Goal: Task Accomplishment & Management: Use online tool/utility

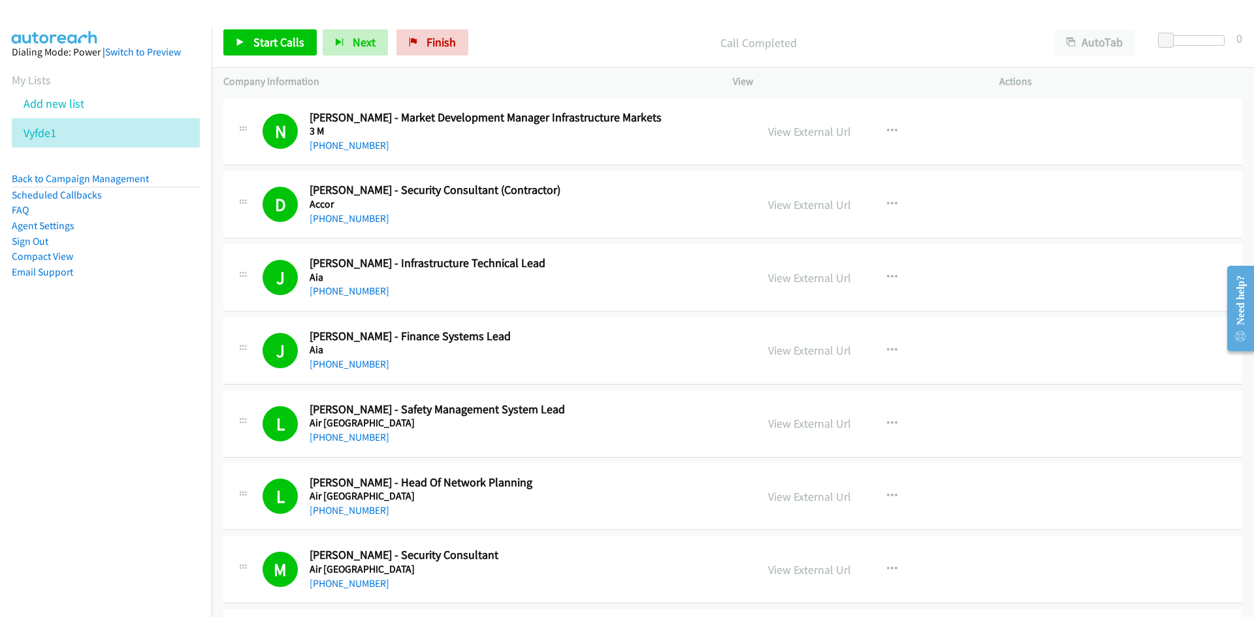
scroll to position [6287, 0]
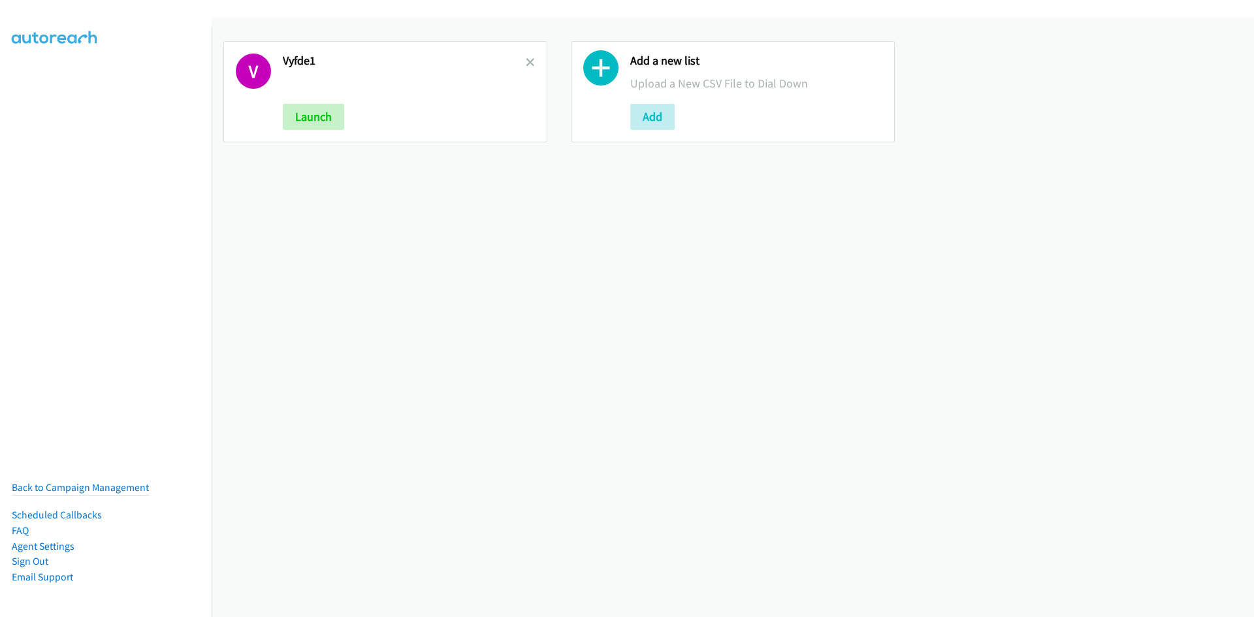
click at [526, 67] on link at bounding box center [530, 62] width 9 height 15
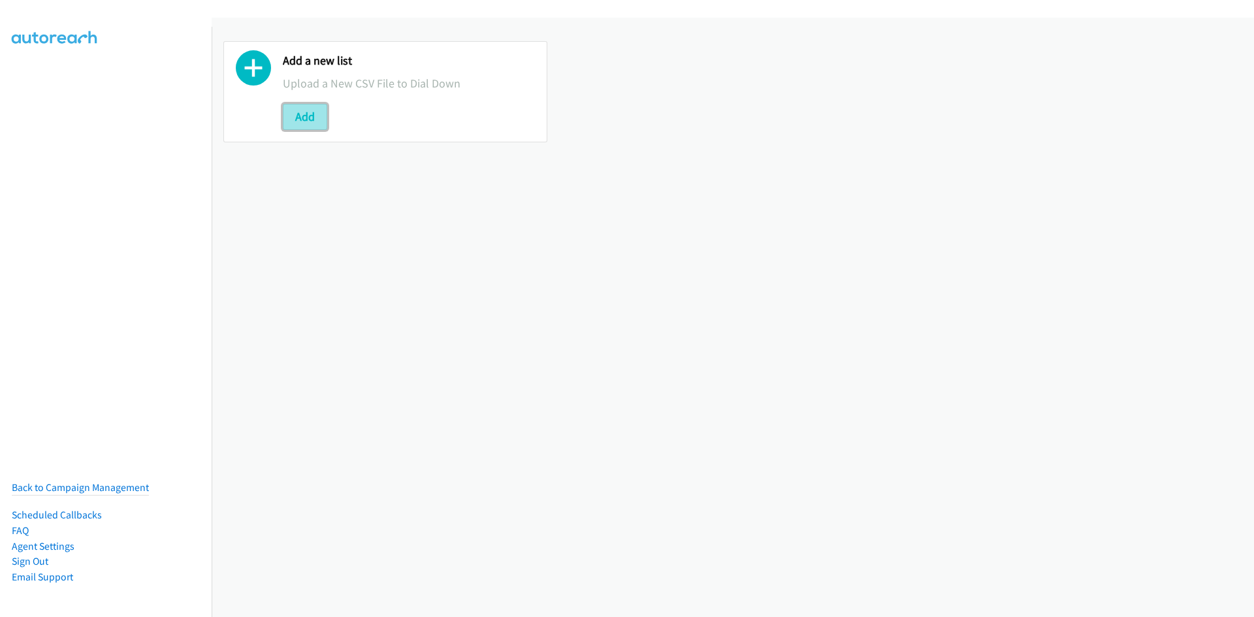
click at [299, 109] on button "Add" at bounding box center [305, 117] width 44 height 26
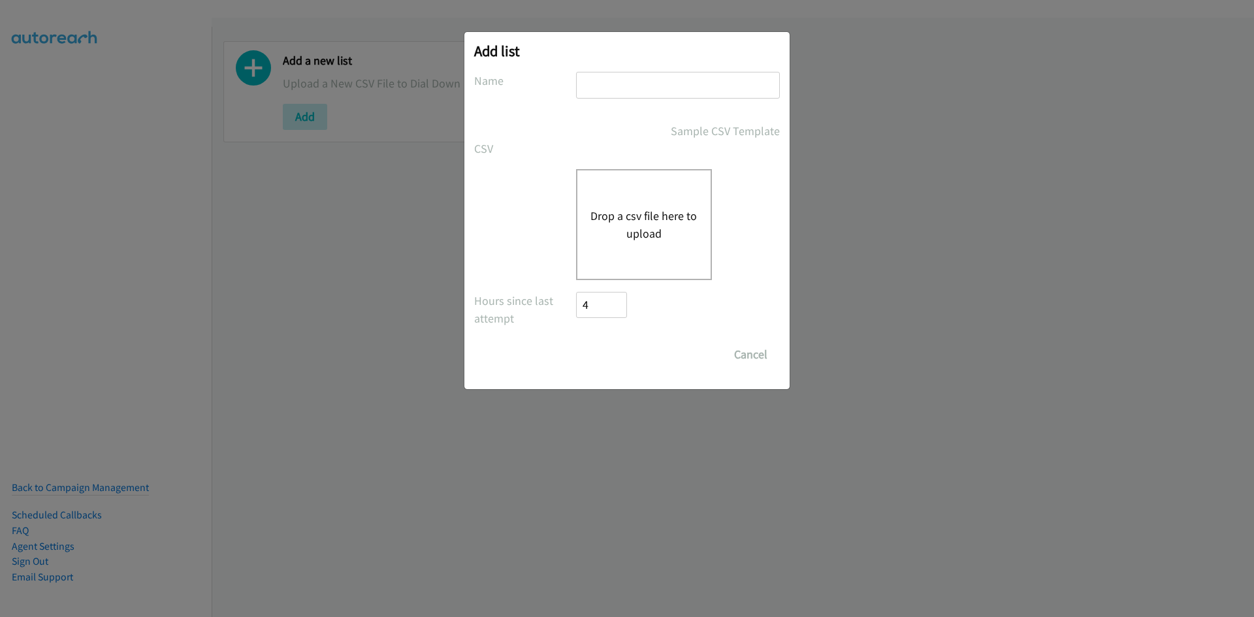
click at [590, 80] on input "text" at bounding box center [678, 85] width 204 height 27
type input "Sesde2"
click at [645, 189] on div "Drop a csv file here to upload" at bounding box center [644, 224] width 136 height 111
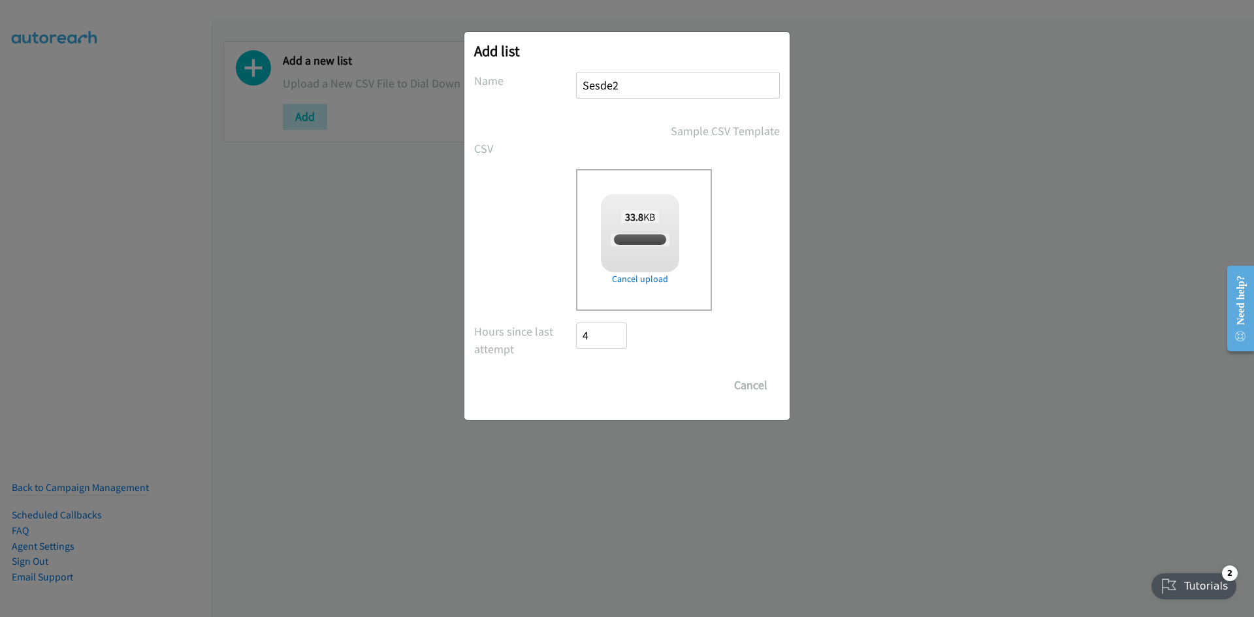
checkbox input "true"
click at [625, 382] on input "Save List" at bounding box center [610, 385] width 69 height 26
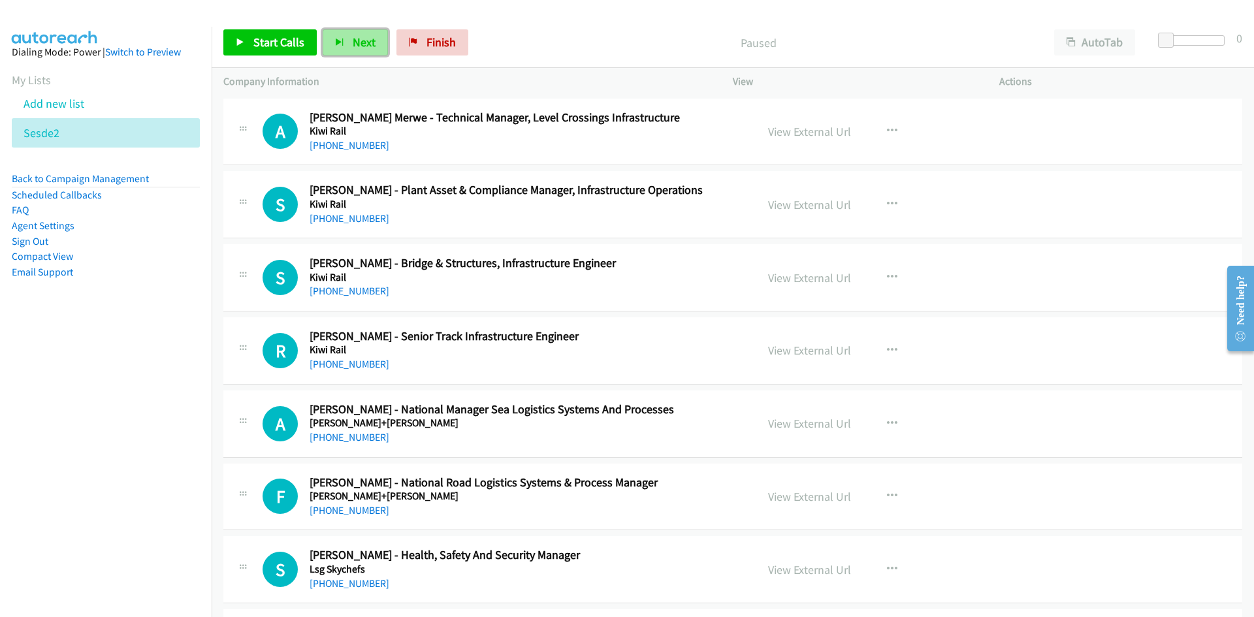
click at [367, 35] on span "Next" at bounding box center [364, 42] width 23 height 15
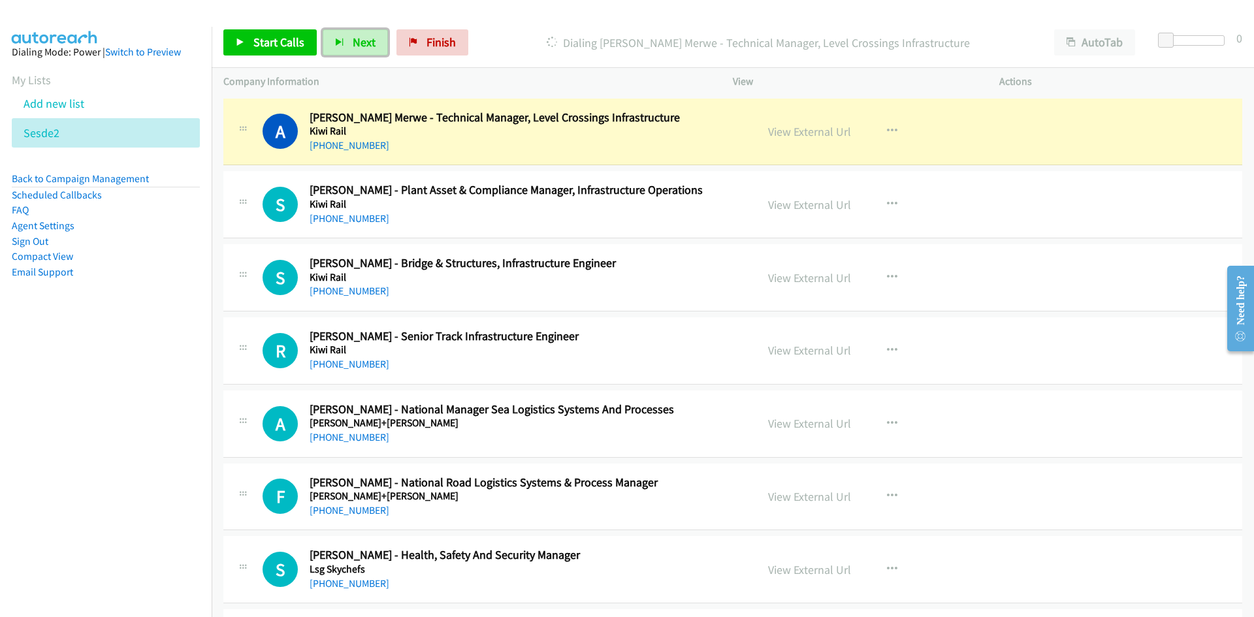
drag, startPoint x: 818, startPoint y: 138, endPoint x: 843, endPoint y: 302, distance: 165.8
click at [818, 138] on link "View External Url" at bounding box center [809, 131] width 83 height 15
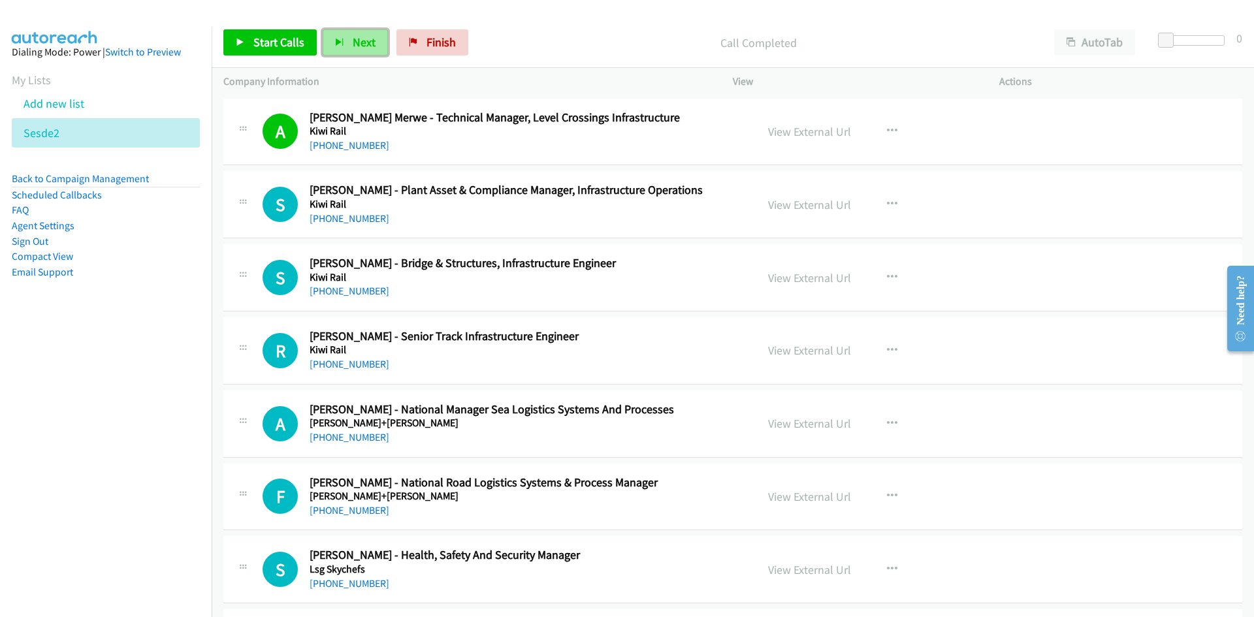
click at [363, 43] on span "Next" at bounding box center [364, 42] width 23 height 15
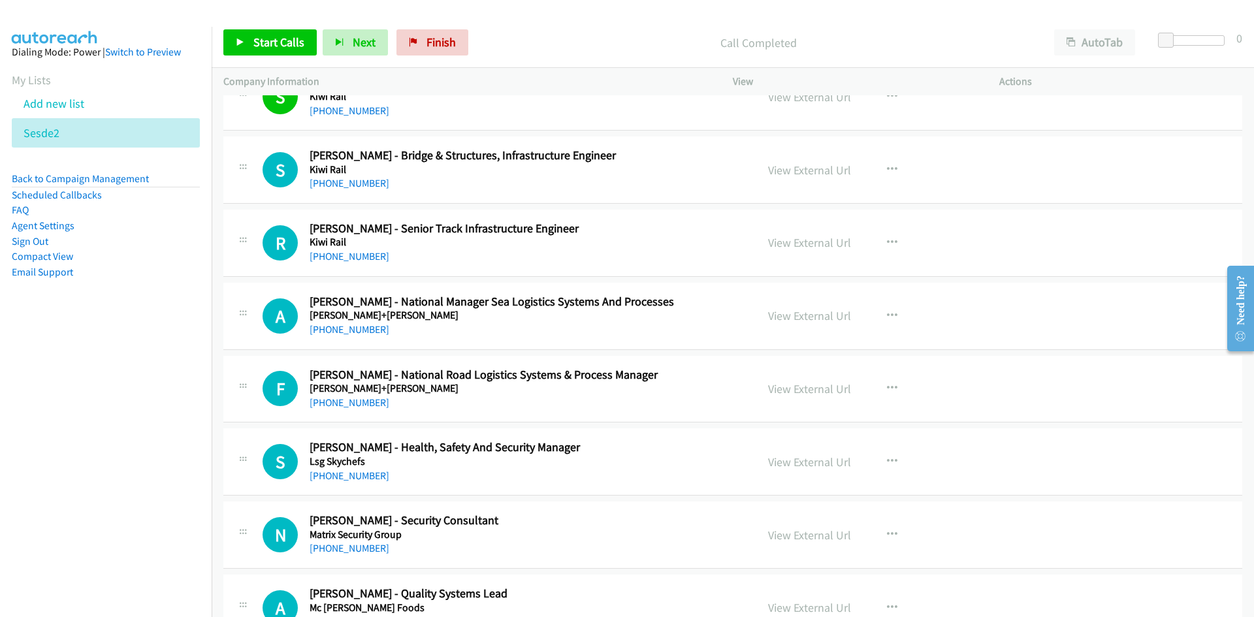
scroll to position [131, 0]
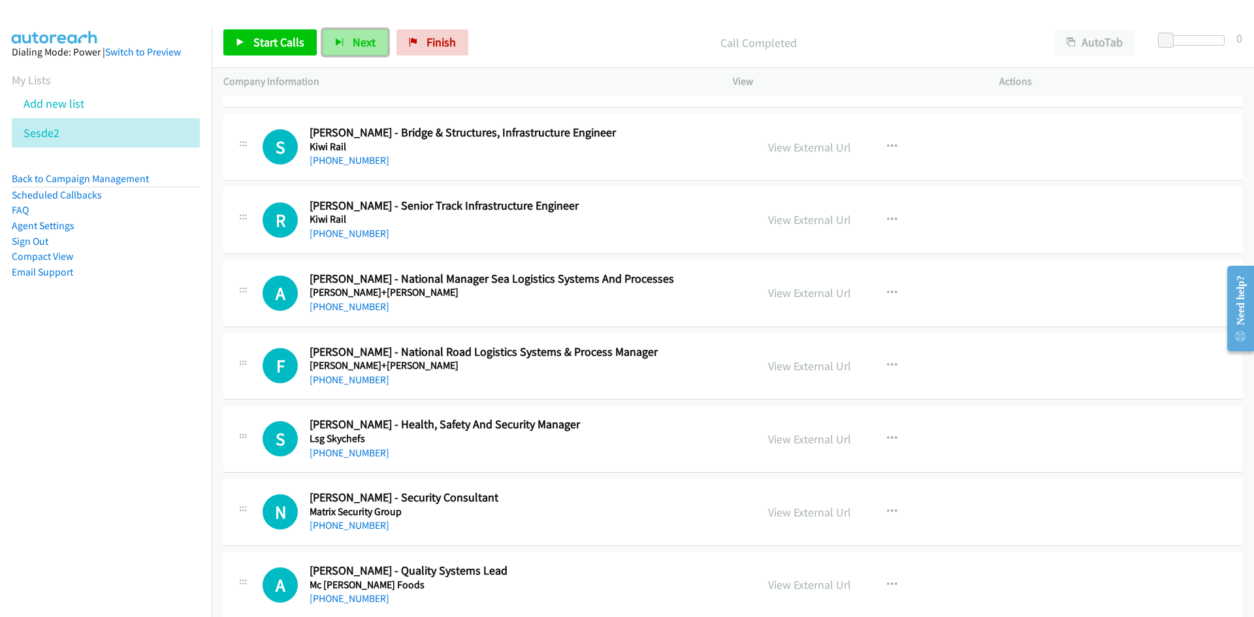
click at [353, 52] on button "Next" at bounding box center [355, 42] width 65 height 26
click at [355, 45] on span "Next" at bounding box center [364, 42] width 23 height 15
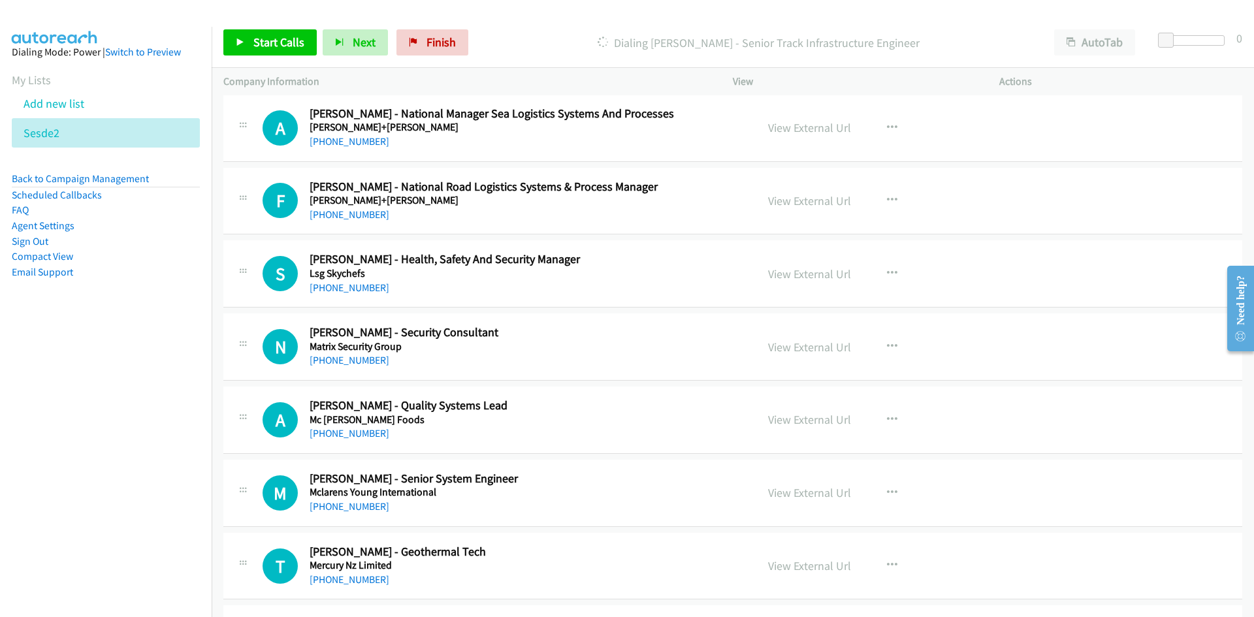
scroll to position [392, 0]
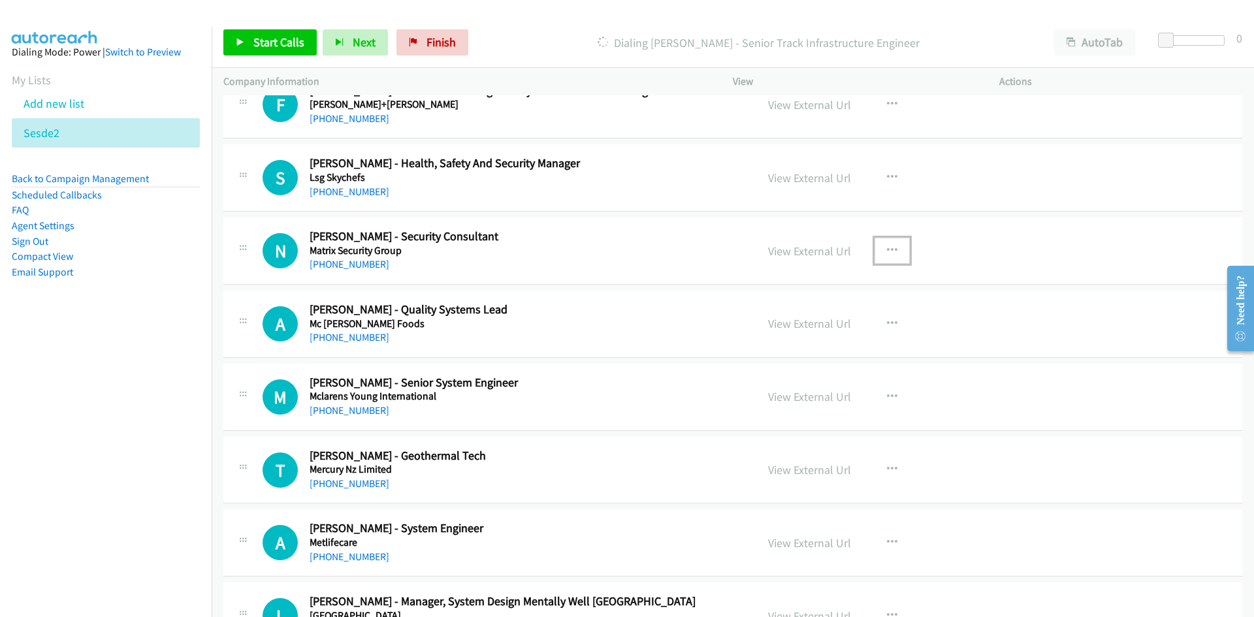
click at [887, 252] on icon "button" at bounding box center [892, 251] width 10 height 10
click at [797, 333] on link "Start Calls Here" at bounding box center [822, 336] width 174 height 26
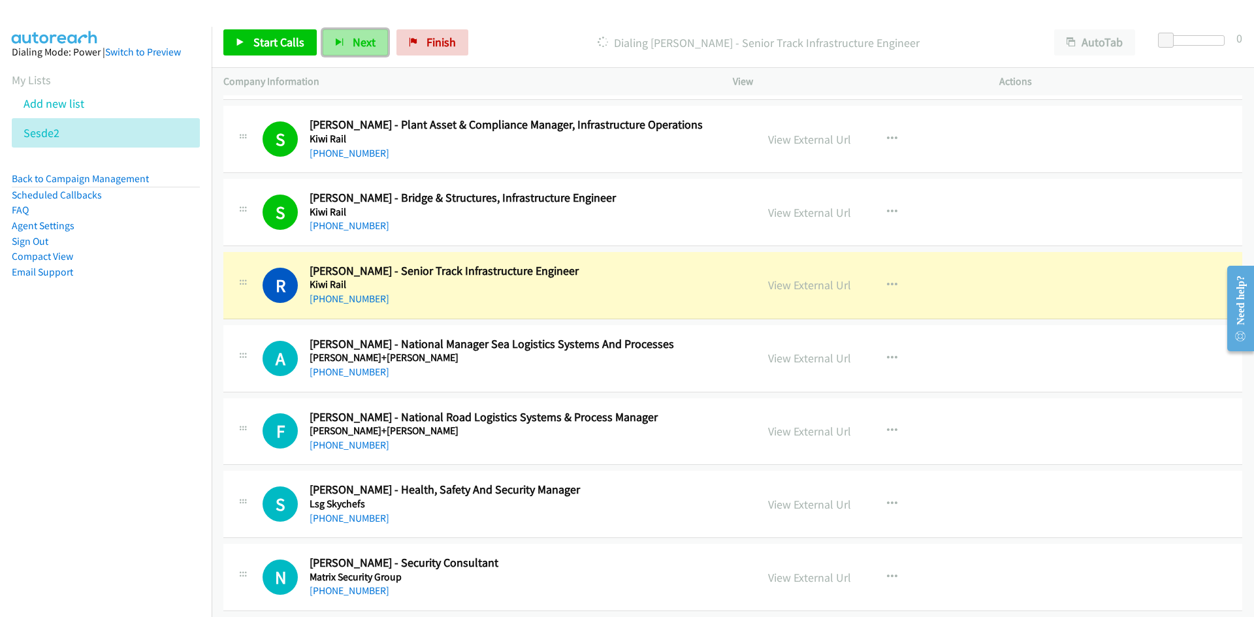
click at [354, 42] on span "Next" at bounding box center [364, 42] width 23 height 15
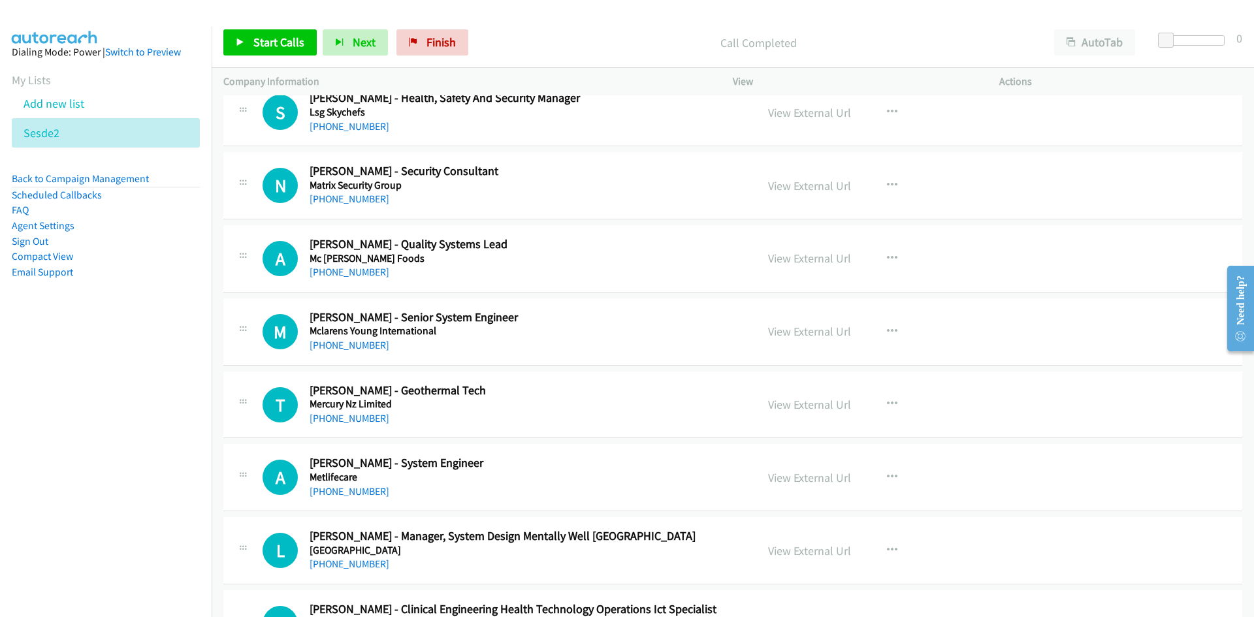
scroll to position [523, 0]
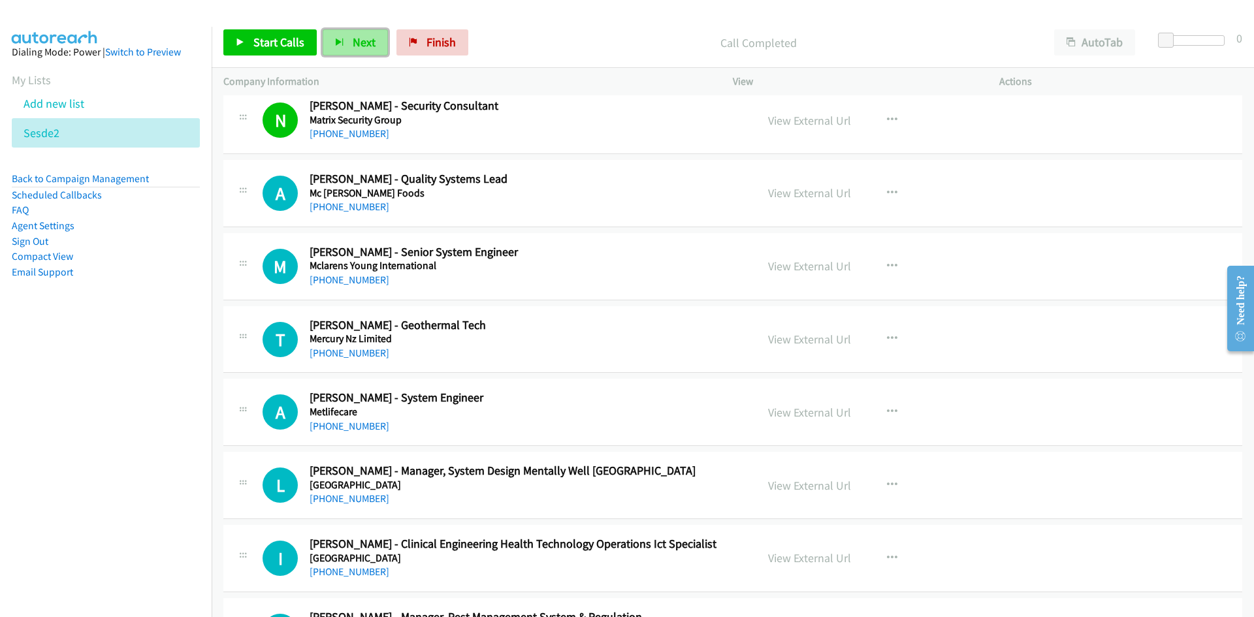
drag, startPoint x: 359, startPoint y: 41, endPoint x: 364, endPoint y: 49, distance: 9.1
click at [359, 41] on span "Next" at bounding box center [364, 42] width 23 height 15
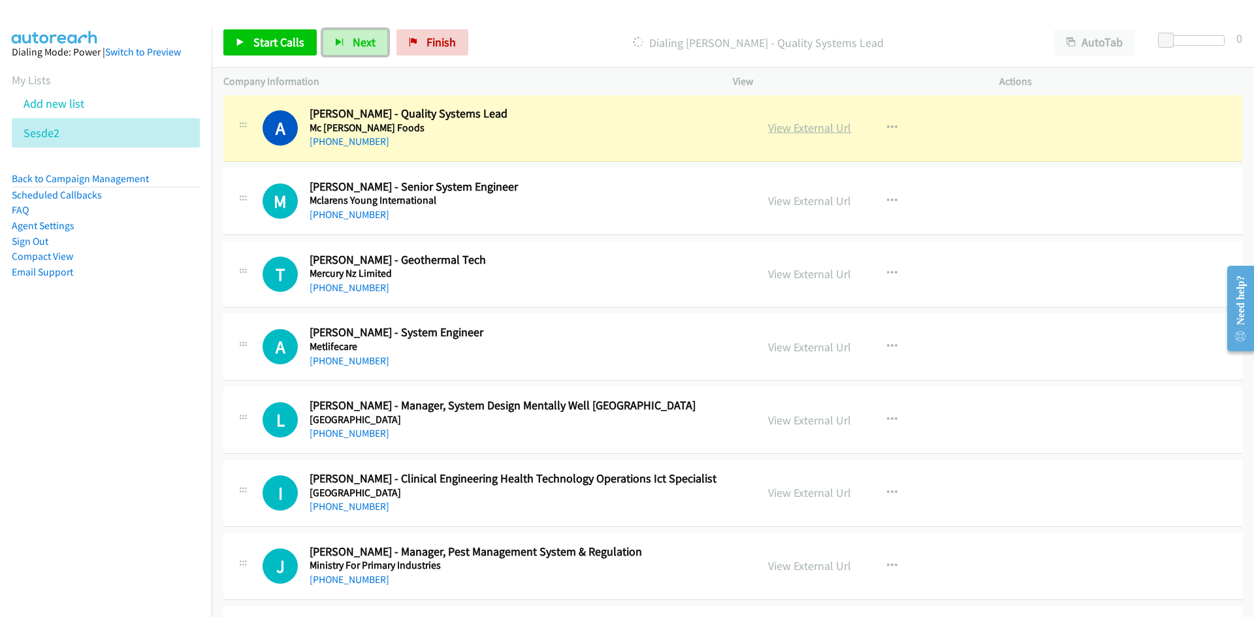
click at [826, 131] on link "View External Url" at bounding box center [809, 127] width 83 height 15
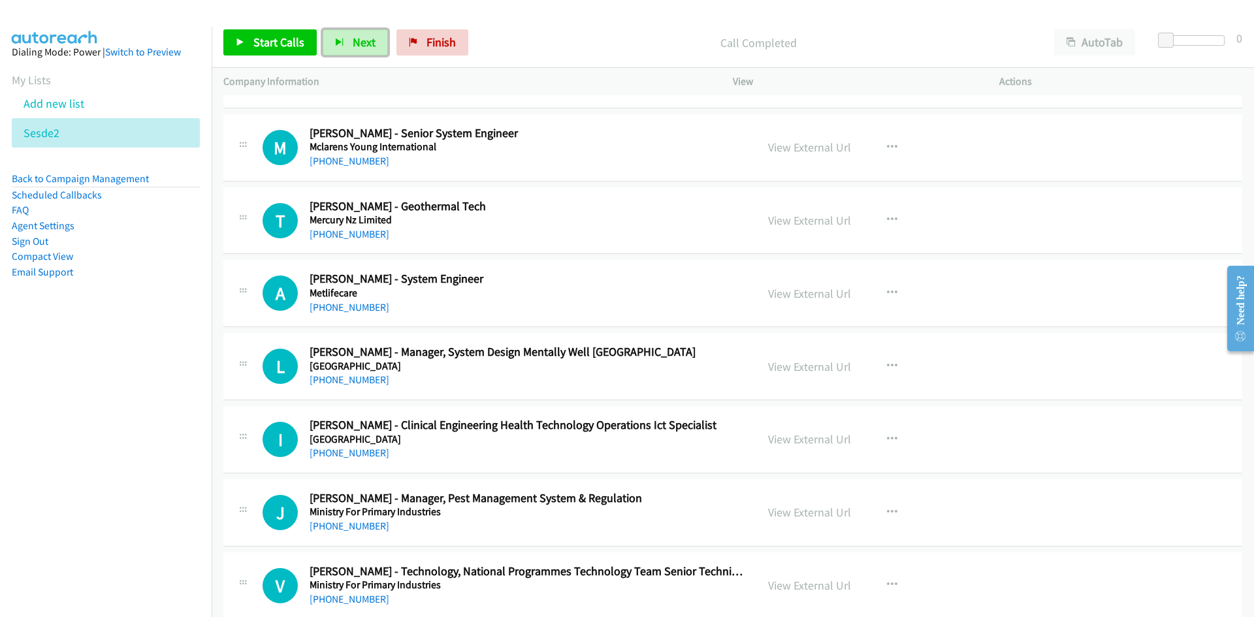
scroll to position [653, 0]
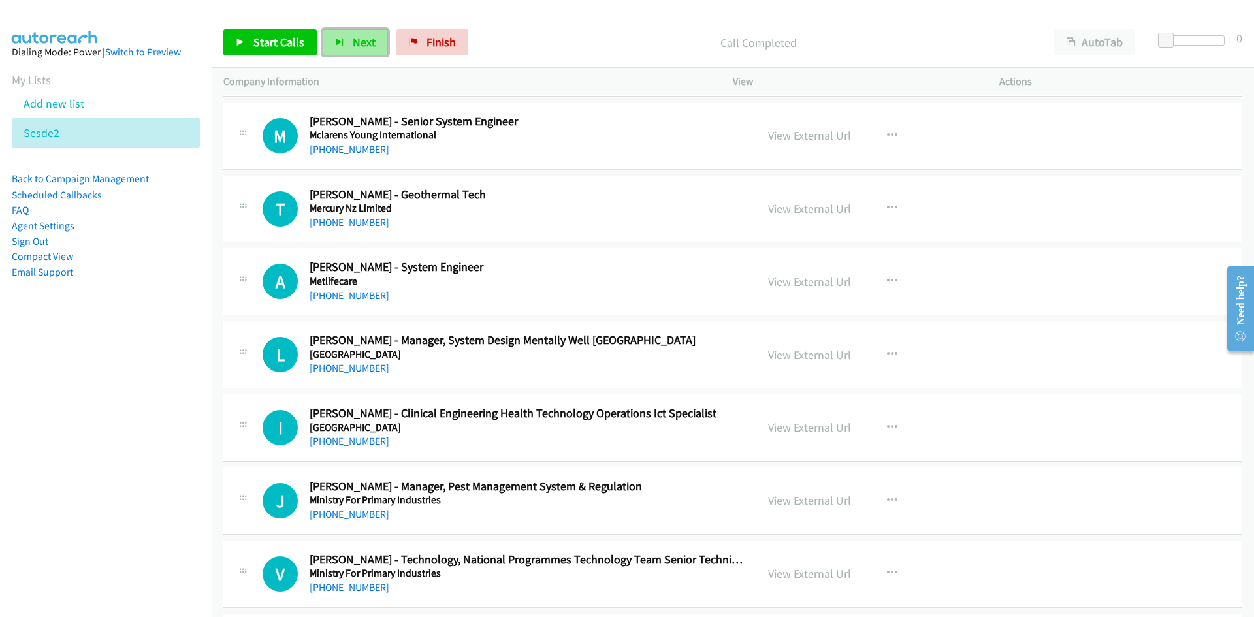
click at [370, 42] on span "Next" at bounding box center [364, 42] width 23 height 15
click at [361, 45] on span "Next" at bounding box center [364, 42] width 23 height 15
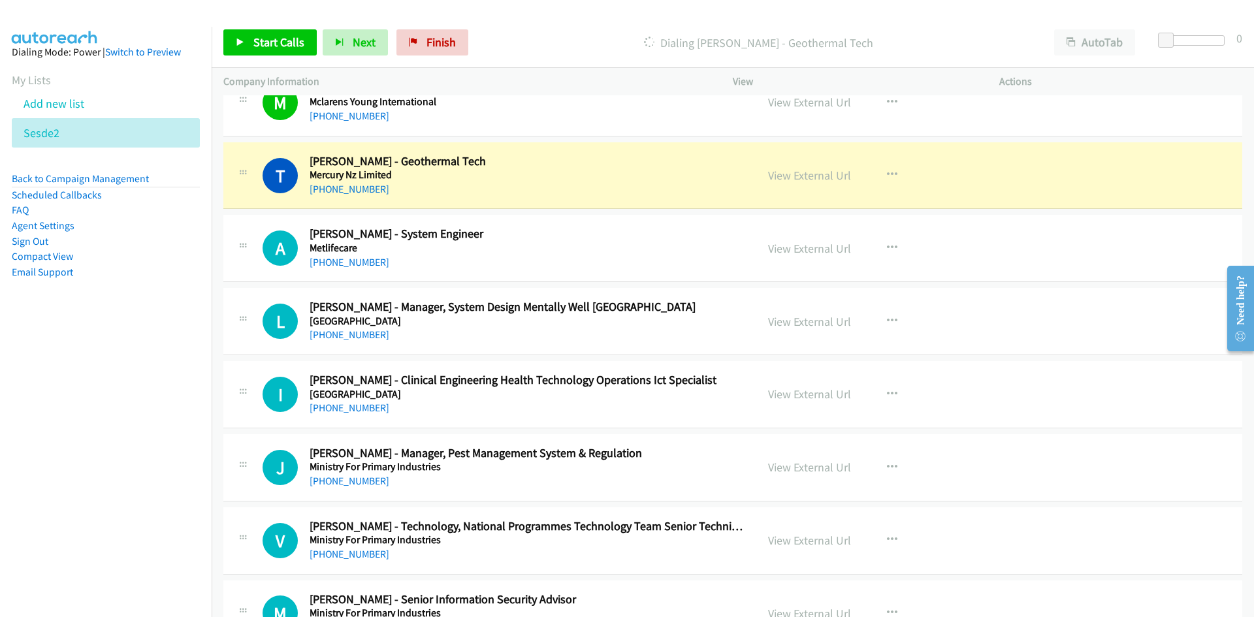
scroll to position [718, 0]
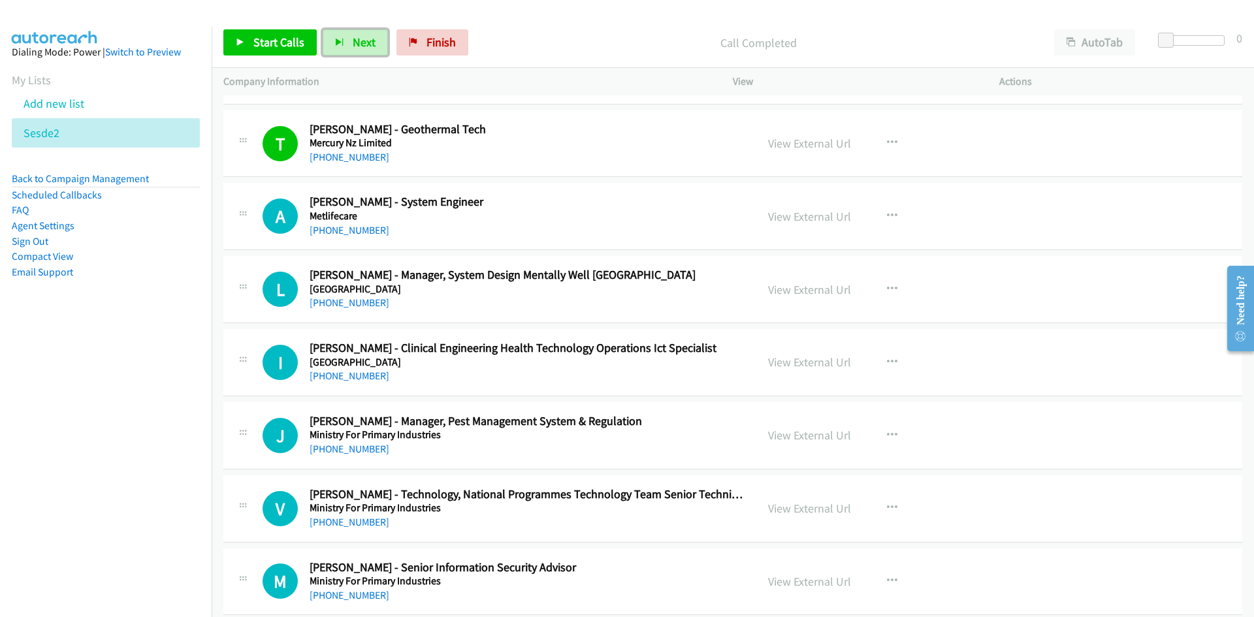
drag, startPoint x: 357, startPoint y: 47, endPoint x: 363, endPoint y: 77, distance: 30.7
click at [357, 47] on span "Next" at bounding box center [364, 42] width 23 height 15
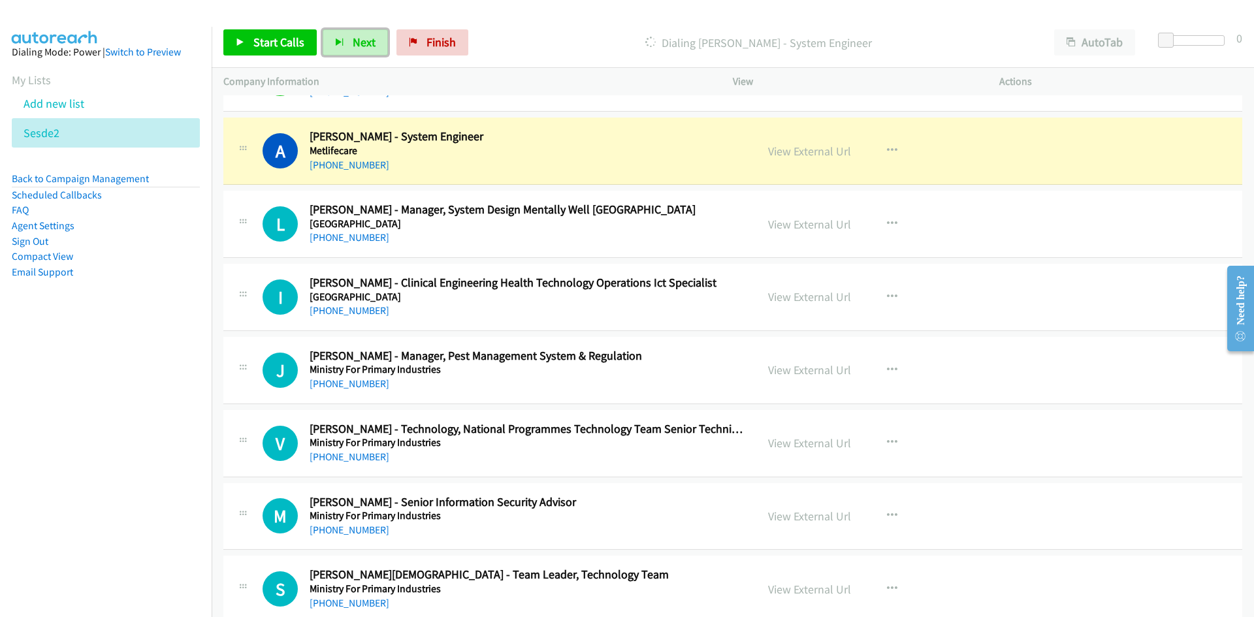
drag, startPoint x: 337, startPoint y: 40, endPoint x: 511, endPoint y: 178, distance: 221.4
click at [337, 40] on icon "button" at bounding box center [339, 43] width 9 height 9
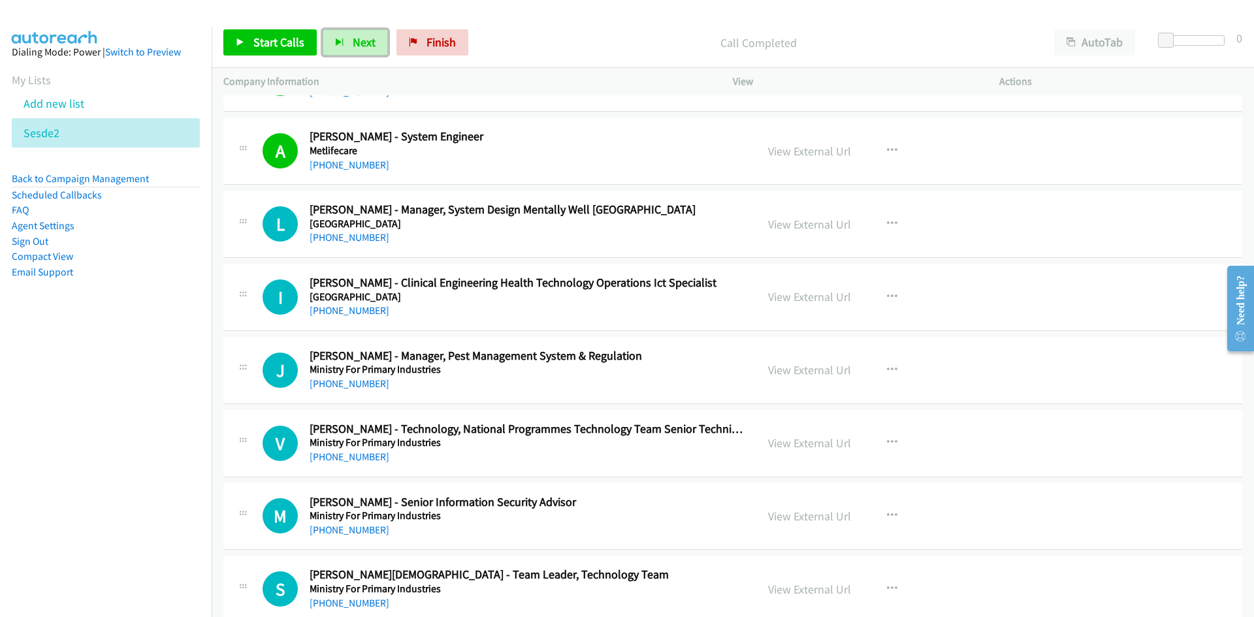
scroll to position [849, 0]
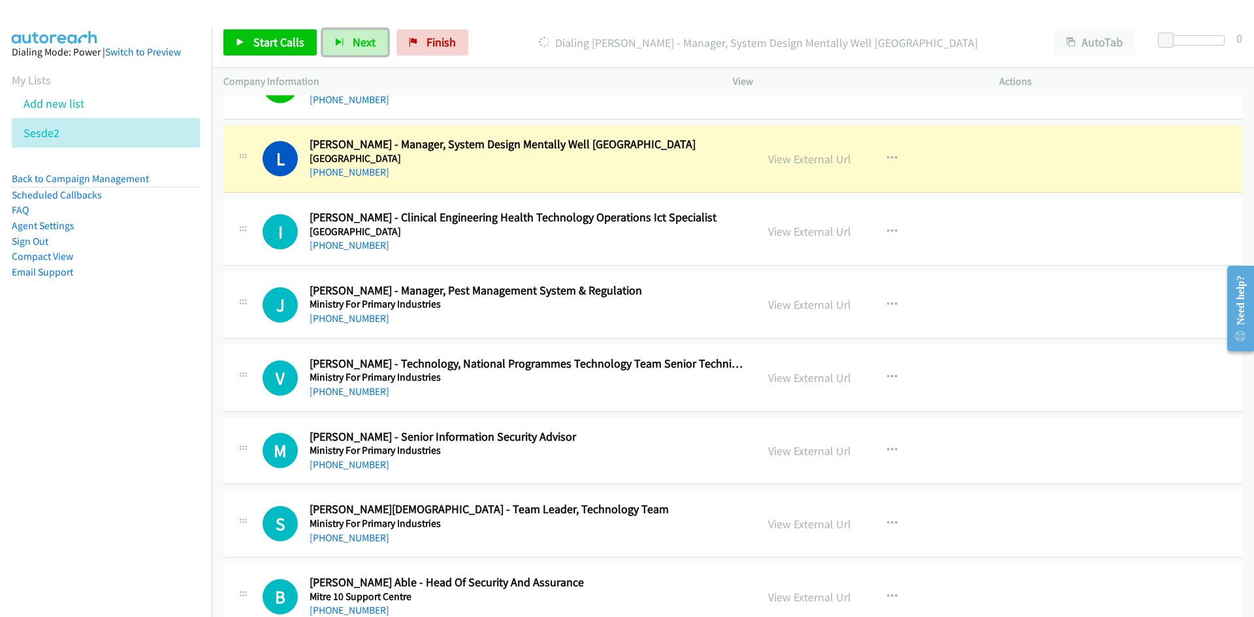
drag, startPoint x: 800, startPoint y: 157, endPoint x: 797, endPoint y: 179, distance: 21.8
click at [800, 157] on link "View External Url" at bounding box center [809, 159] width 83 height 15
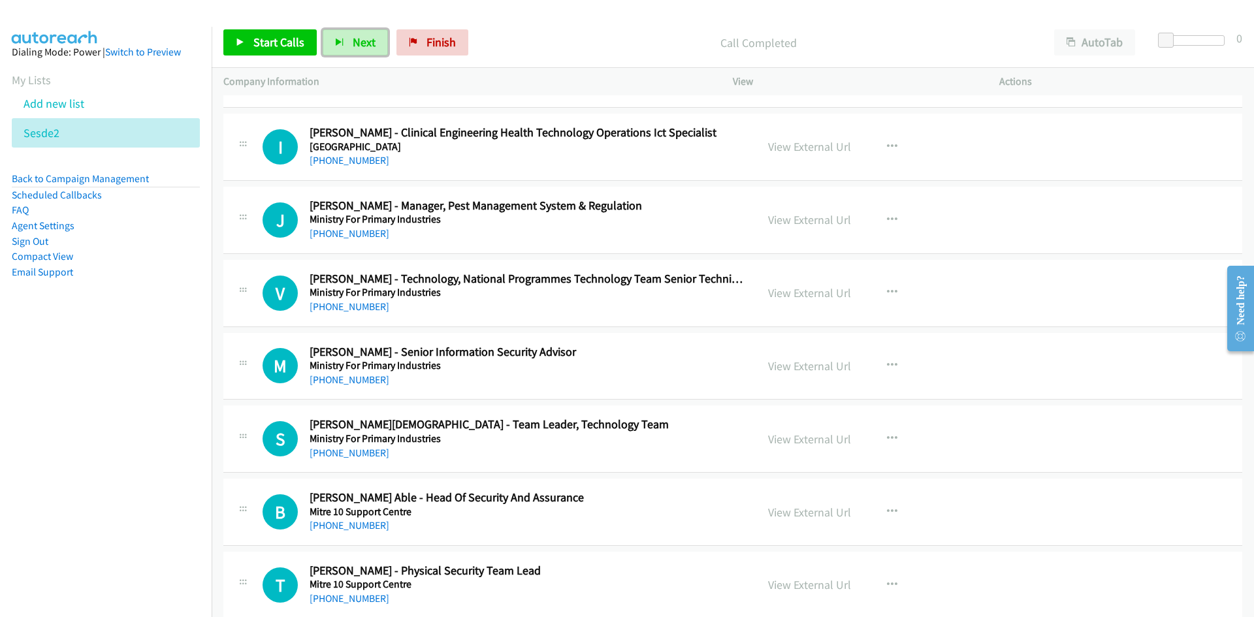
scroll to position [914, 0]
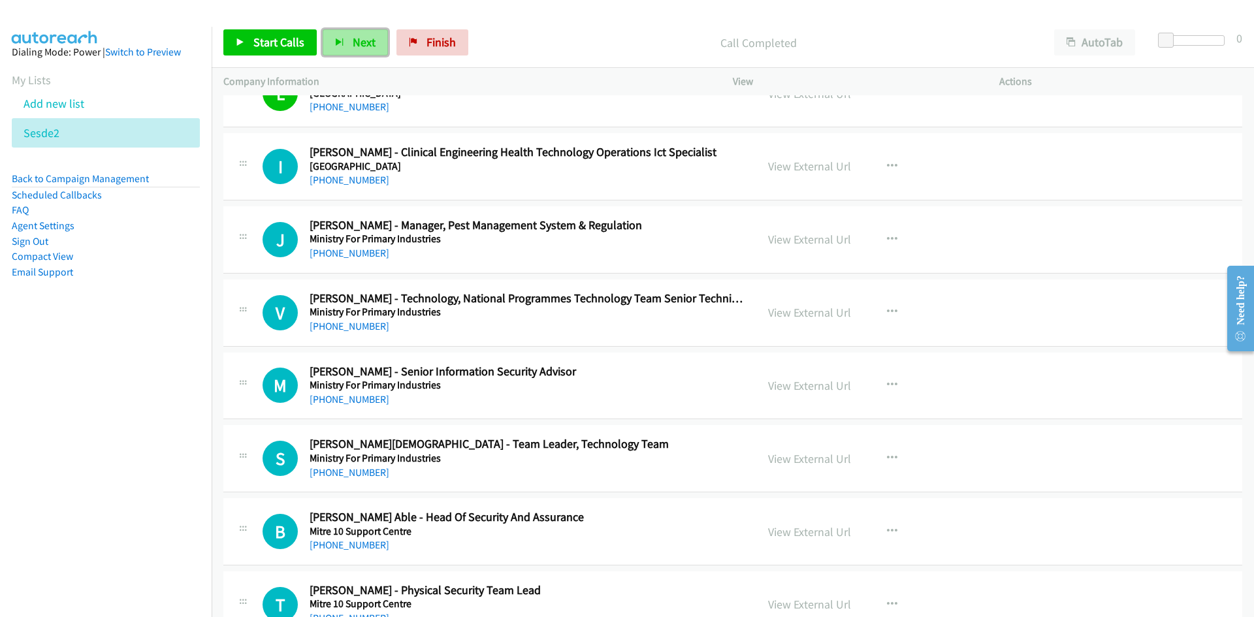
click at [355, 41] on span "Next" at bounding box center [364, 42] width 23 height 15
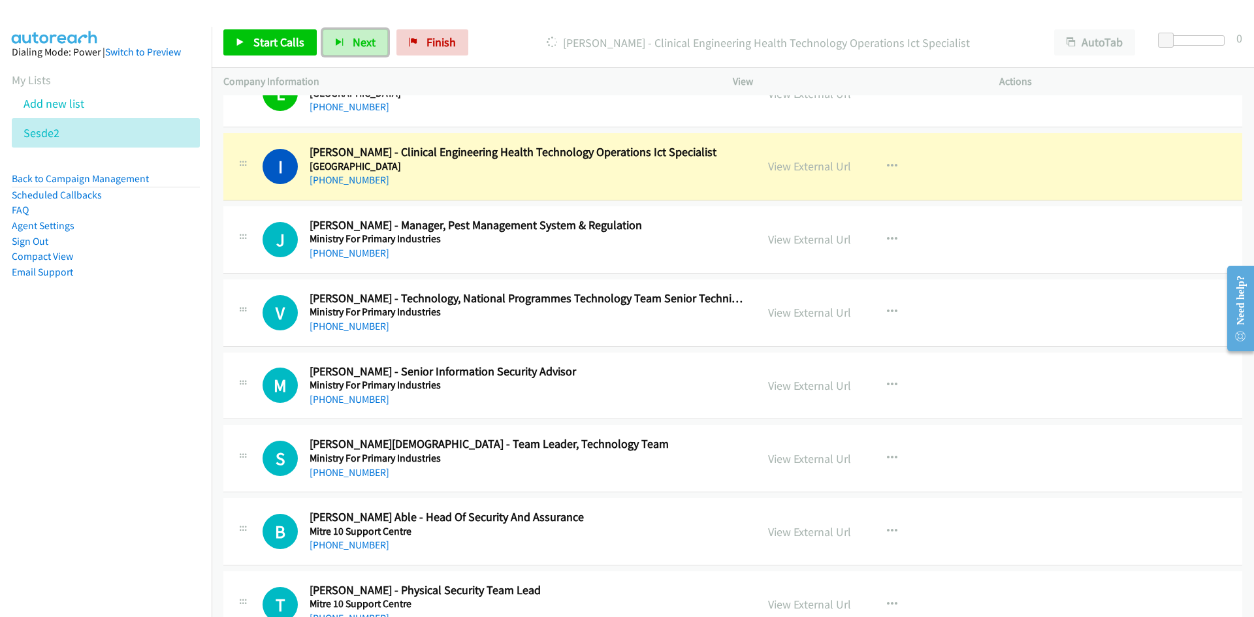
click at [805, 176] on div "View External Url View External Url Schedule/Manage Callback Start Calls Here R…" at bounding box center [895, 166] width 278 height 43
click at [805, 166] on link "View External Url" at bounding box center [809, 166] width 83 height 15
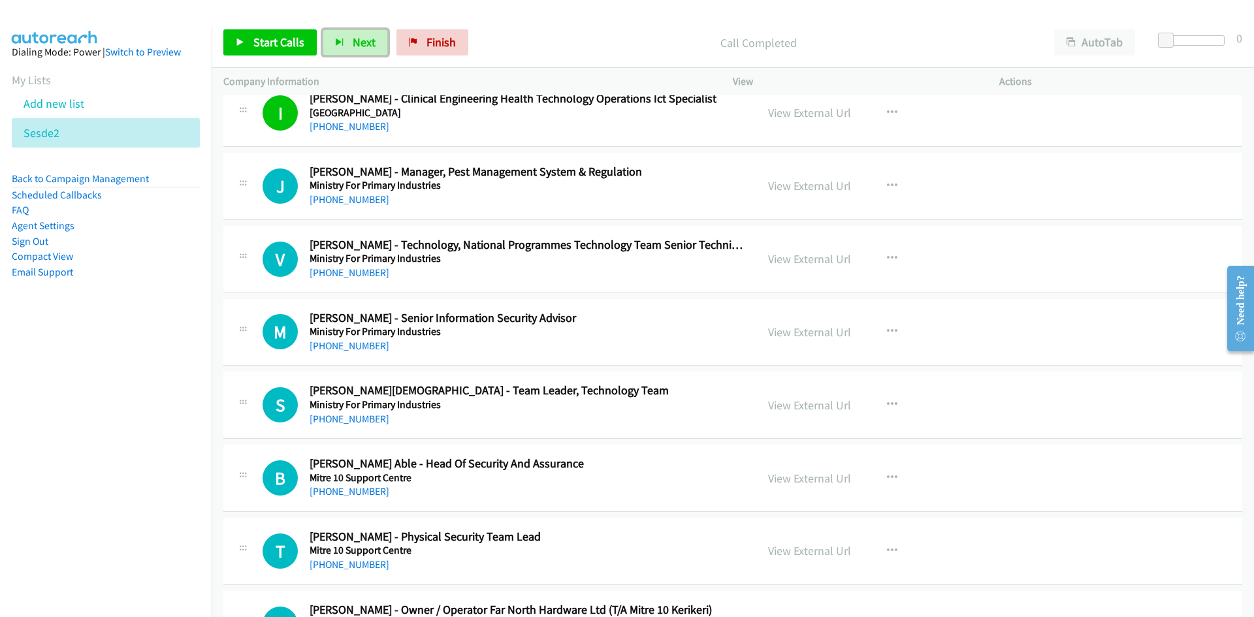
scroll to position [980, 0]
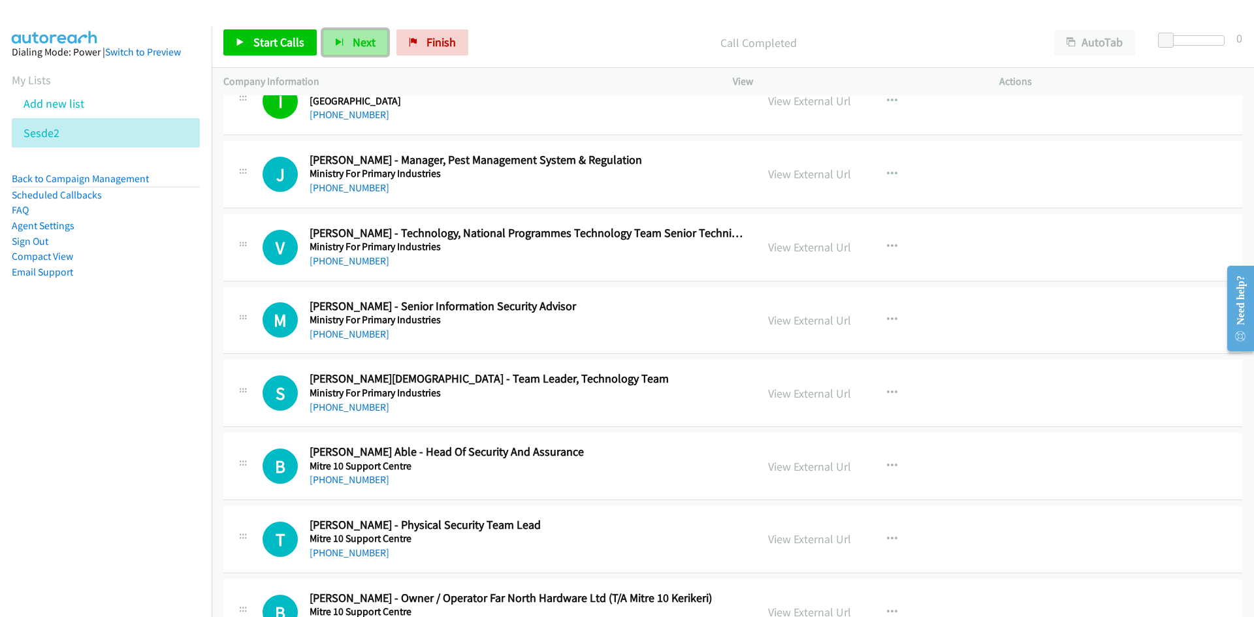
click at [357, 50] on button "Next" at bounding box center [355, 42] width 65 height 26
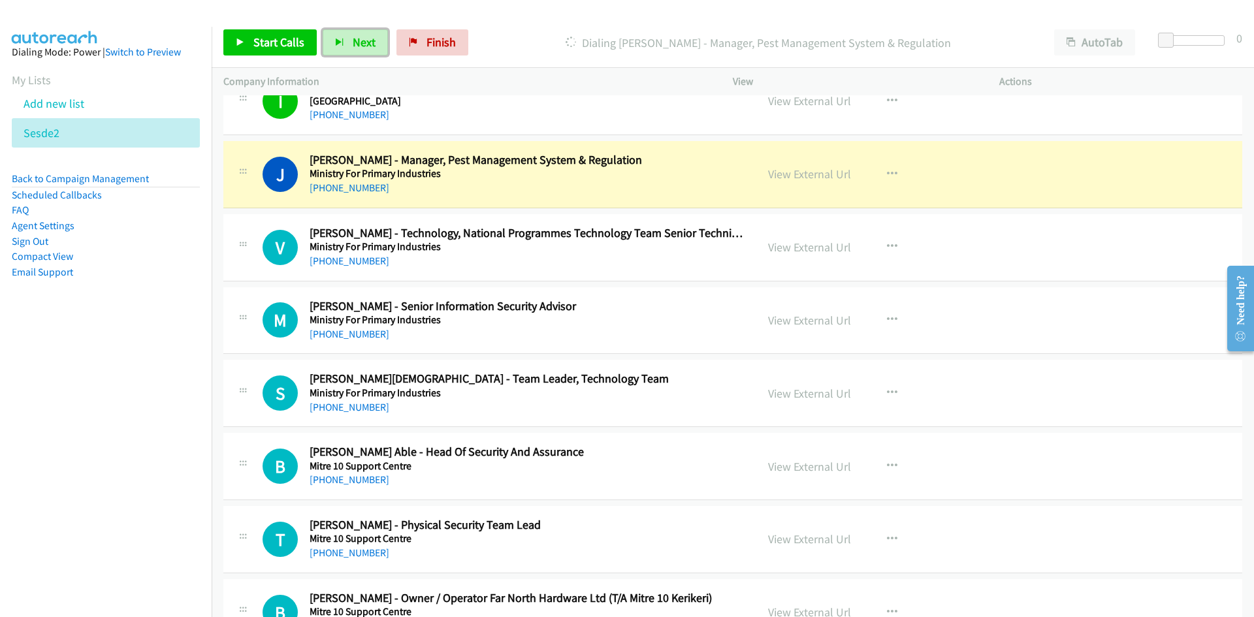
drag, startPoint x: 359, startPoint y: 42, endPoint x: 483, endPoint y: 157, distance: 169.2
click at [359, 42] on span "Next" at bounding box center [364, 42] width 23 height 15
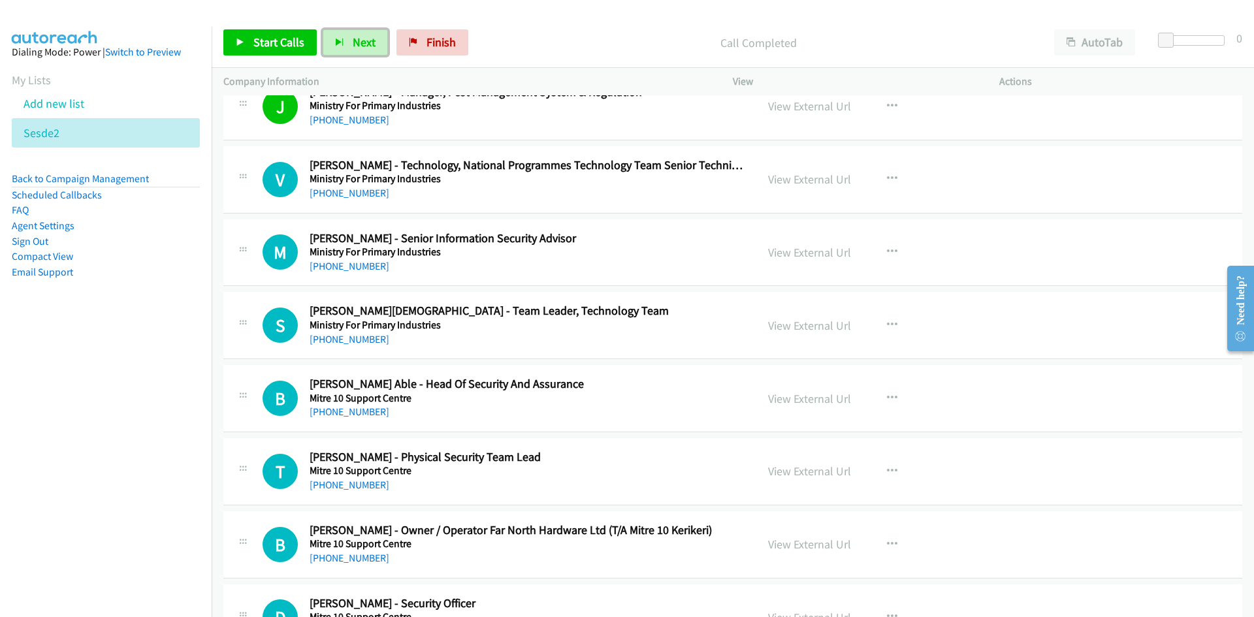
scroll to position [1110, 0]
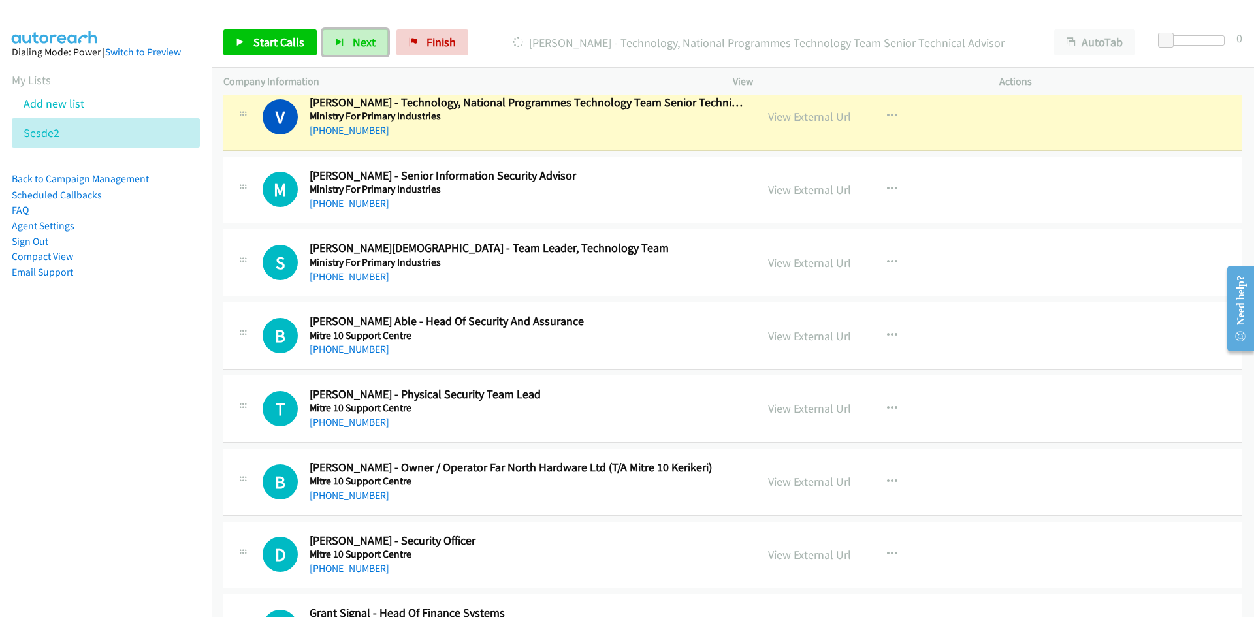
drag, startPoint x: 356, startPoint y: 44, endPoint x: 324, endPoint y: 9, distance: 47.6
click at [356, 44] on span "Next" at bounding box center [364, 42] width 23 height 15
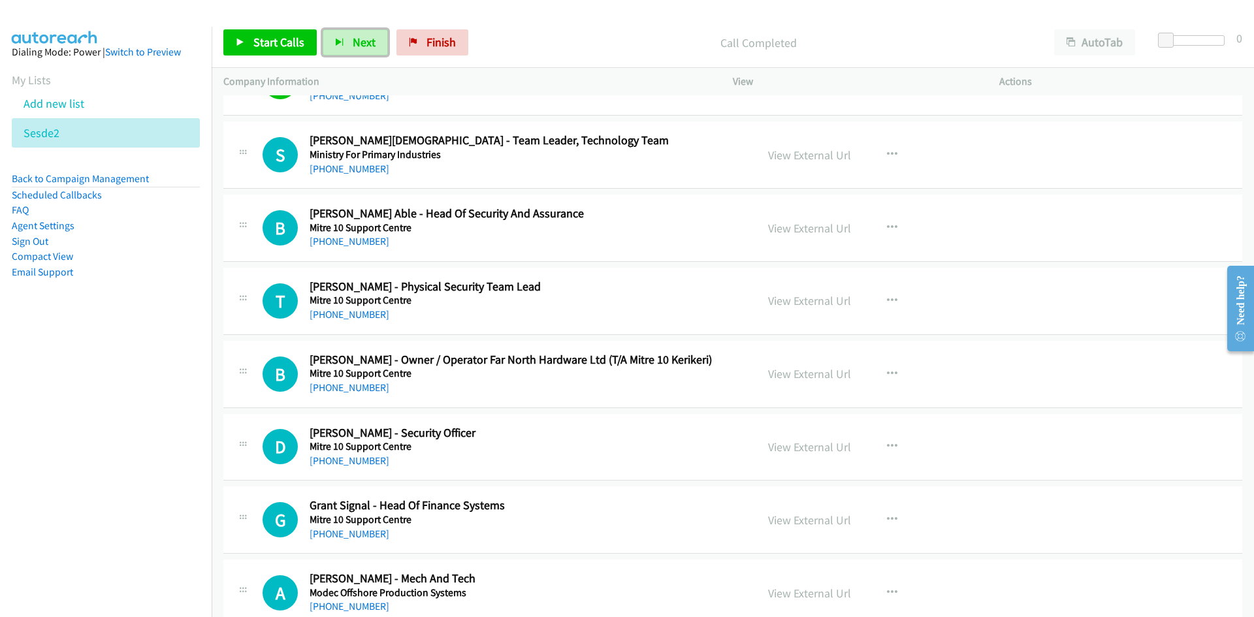
scroll to position [1241, 0]
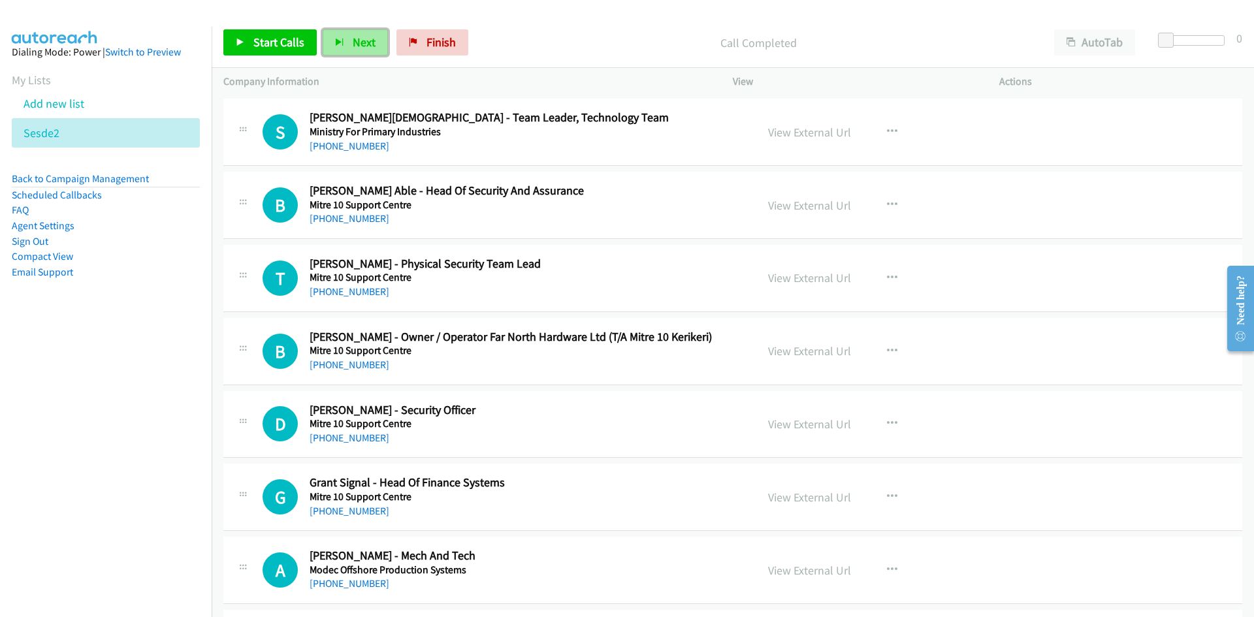
click at [370, 46] on span "Next" at bounding box center [364, 42] width 23 height 15
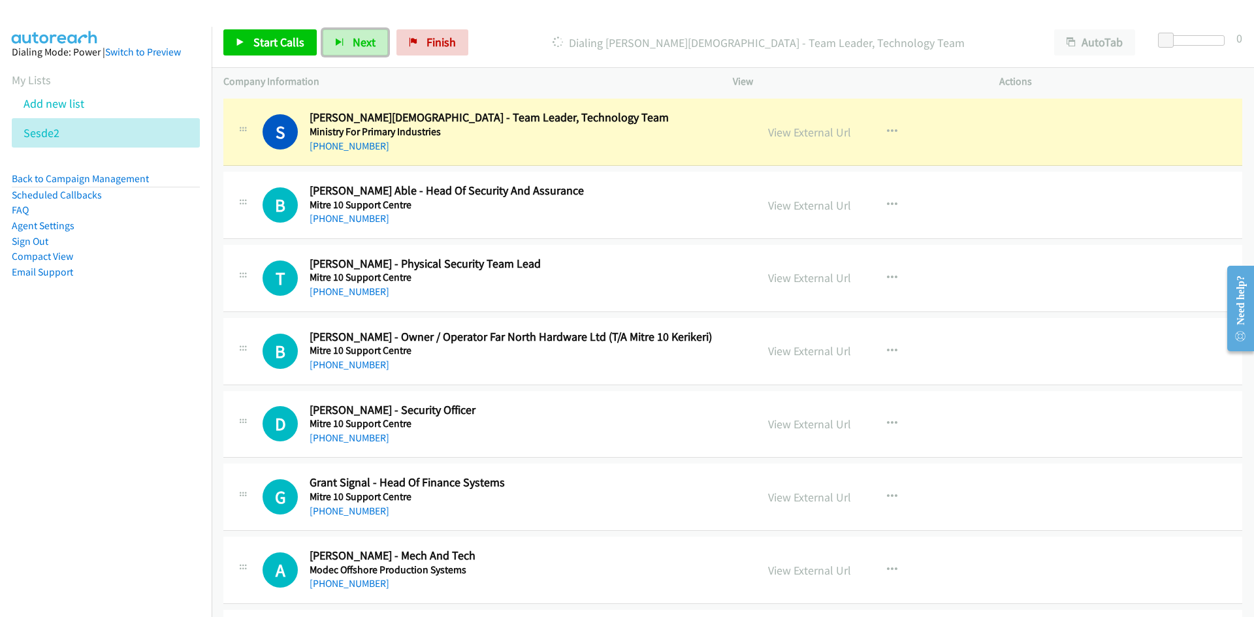
drag, startPoint x: 789, startPoint y: 129, endPoint x: 787, endPoint y: 192, distance: 62.7
click at [789, 129] on link "View External Url" at bounding box center [809, 132] width 83 height 15
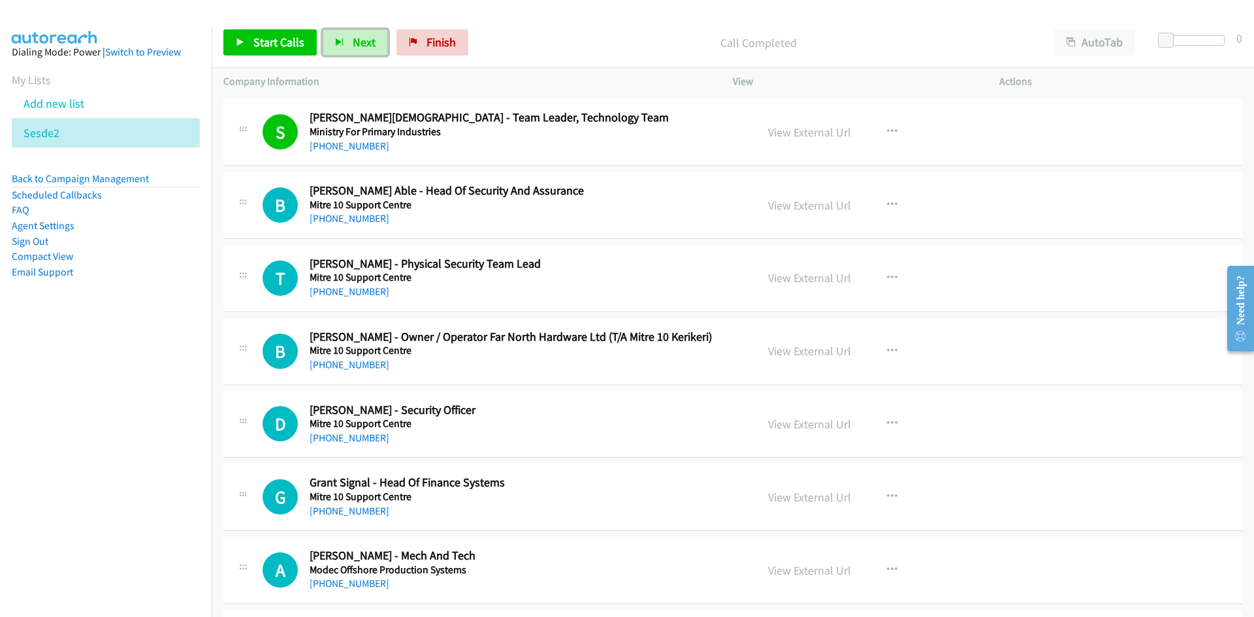
drag, startPoint x: 354, startPoint y: 47, endPoint x: 409, endPoint y: 72, distance: 60.2
click at [354, 47] on span "Next" at bounding box center [364, 42] width 23 height 15
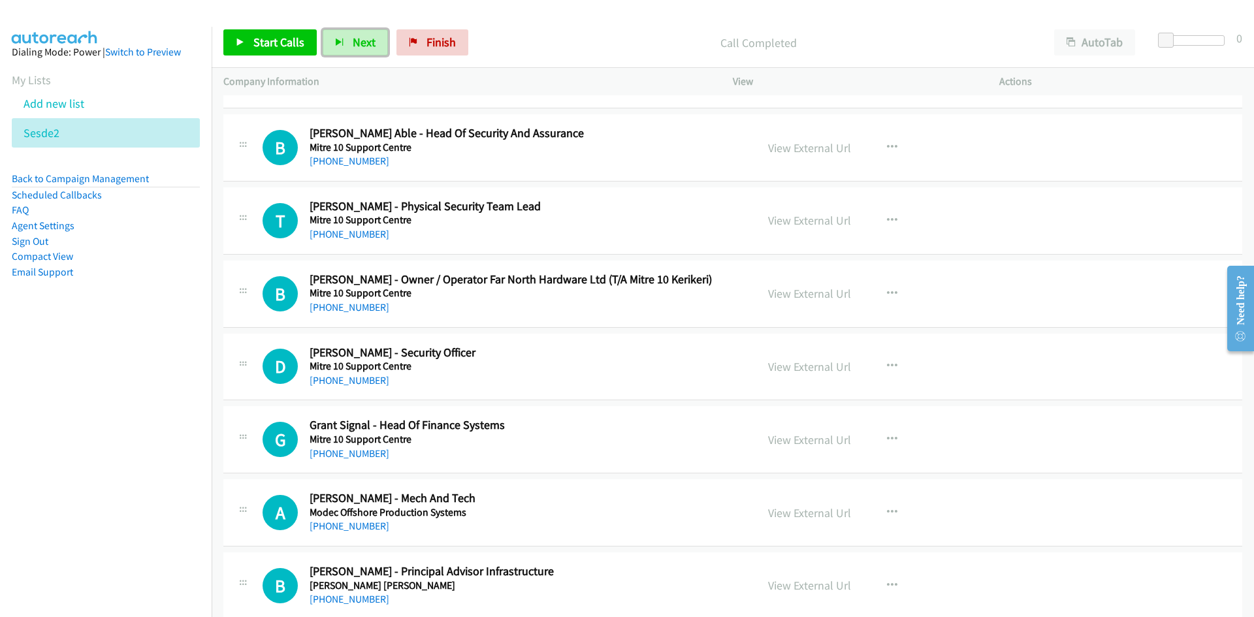
scroll to position [1306, 0]
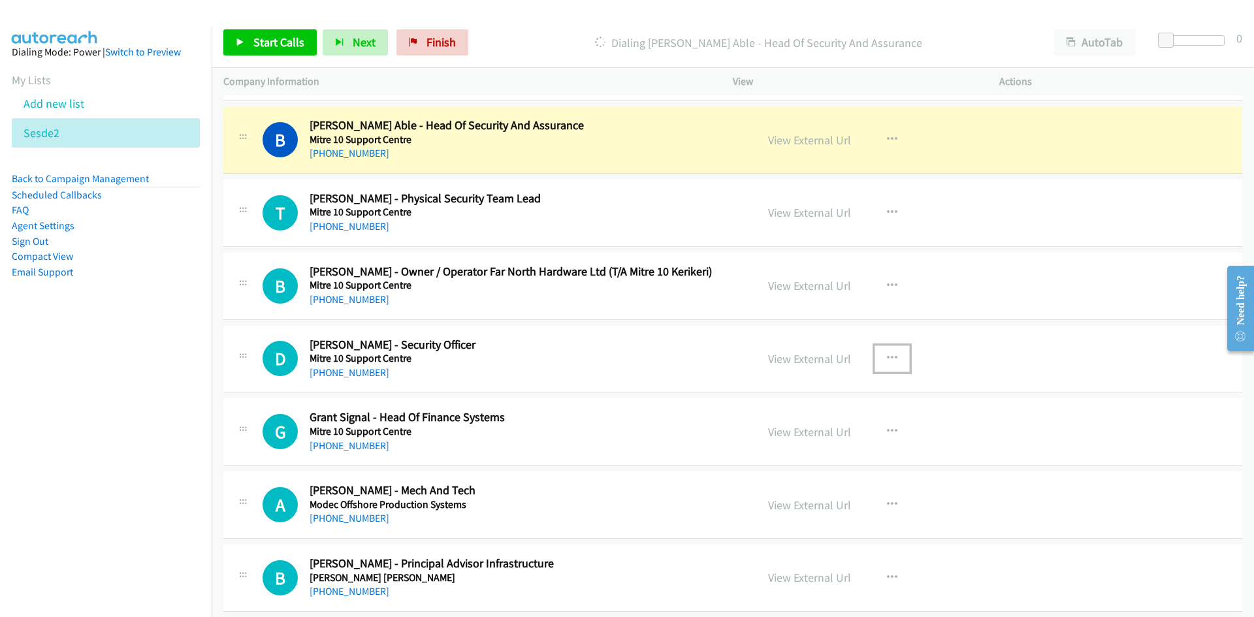
click at [887, 355] on icon "button" at bounding box center [892, 358] width 10 height 10
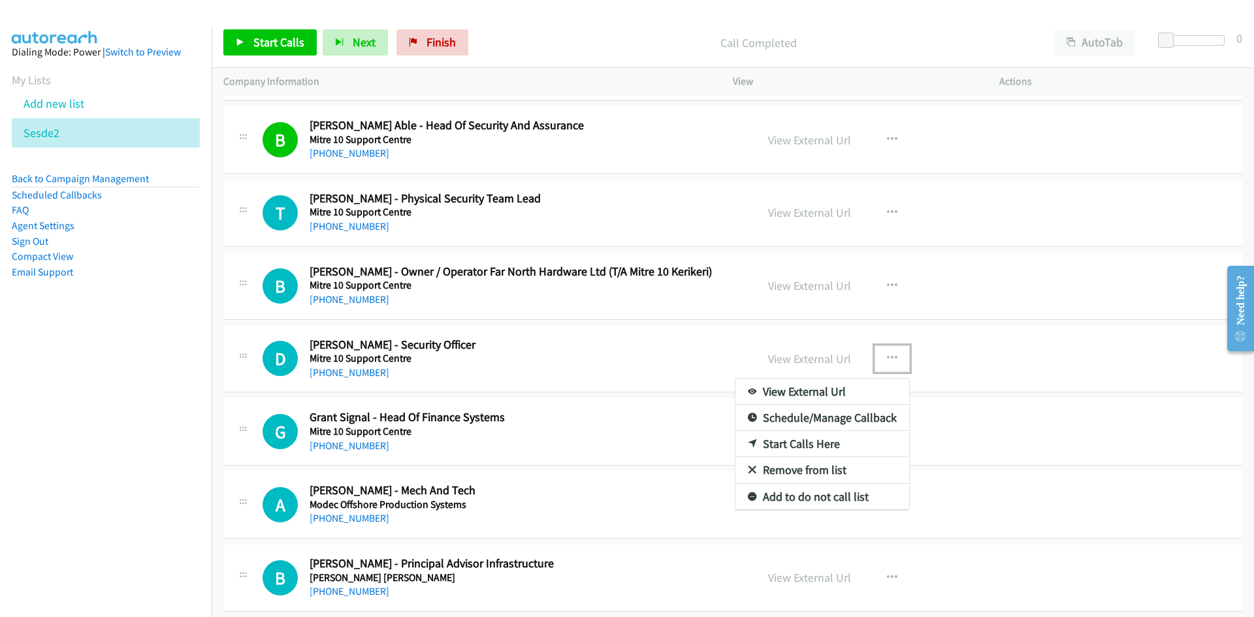
drag, startPoint x: 794, startPoint y: 444, endPoint x: 330, endPoint y: 102, distance: 576.0
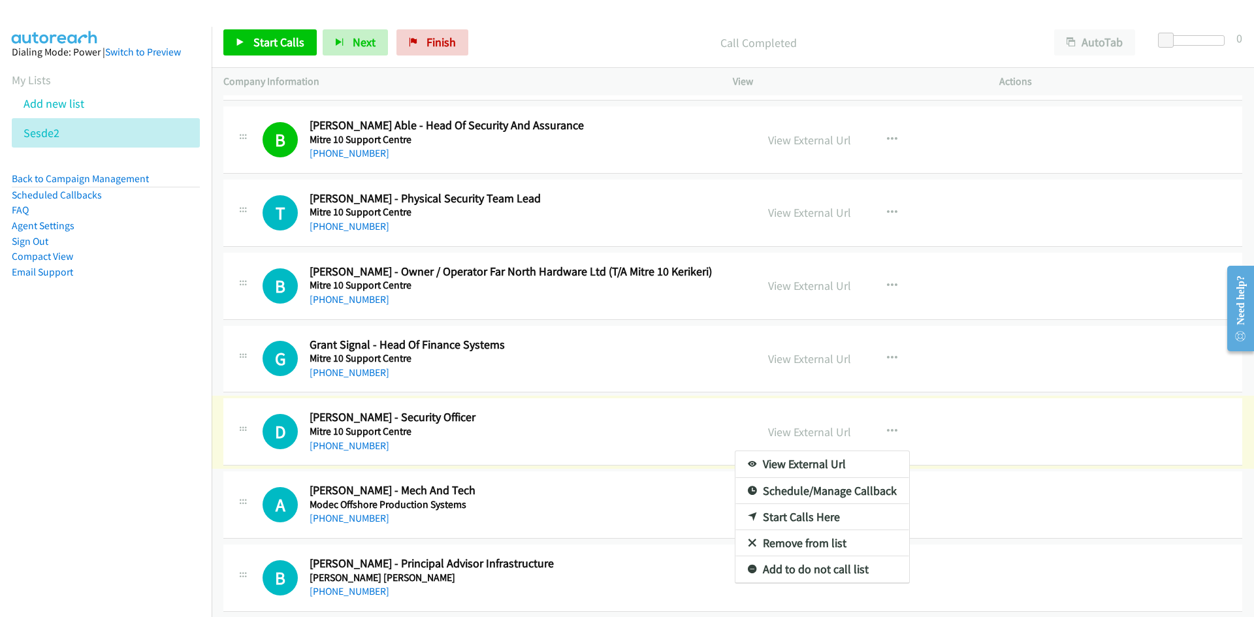
click at [564, 249] on div at bounding box center [627, 308] width 1254 height 617
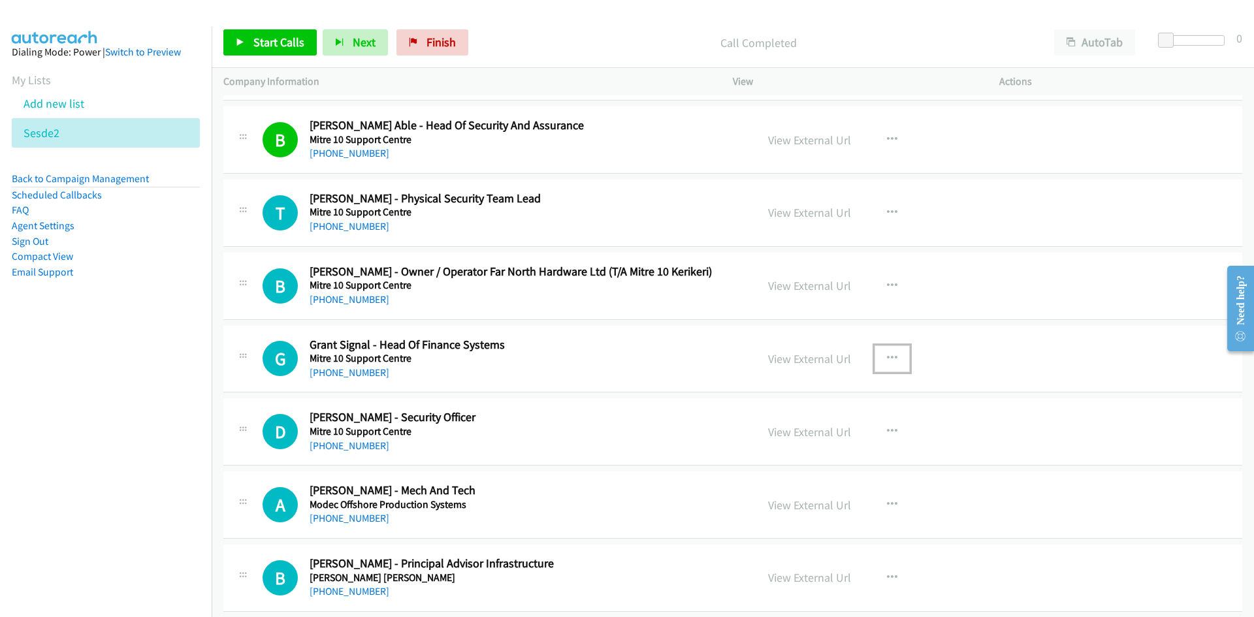
click at [890, 357] on icon "button" at bounding box center [892, 358] width 10 height 10
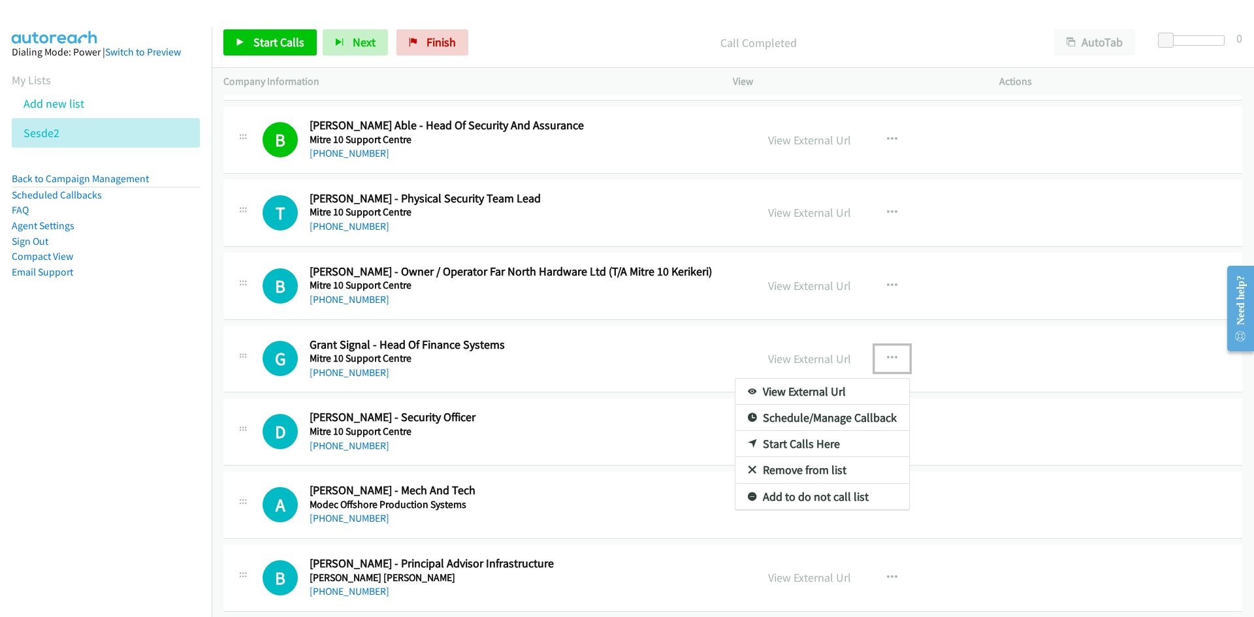
click at [800, 444] on link "Start Calls Here" at bounding box center [822, 444] width 174 height 26
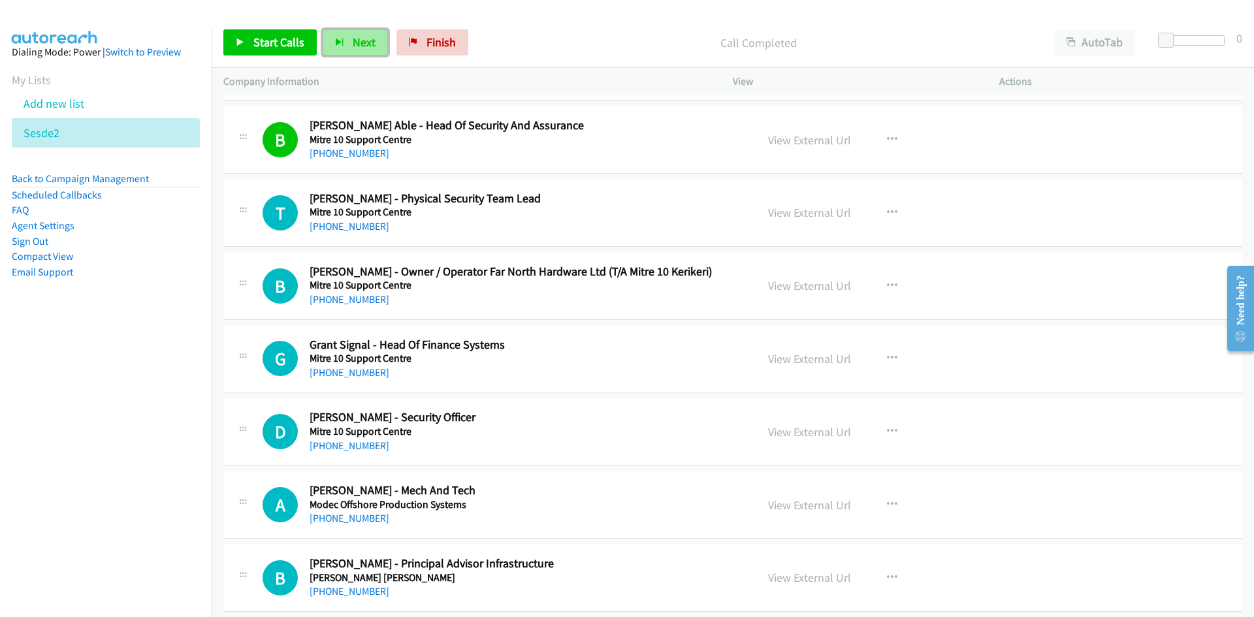
click at [355, 31] on button "Next" at bounding box center [355, 42] width 65 height 26
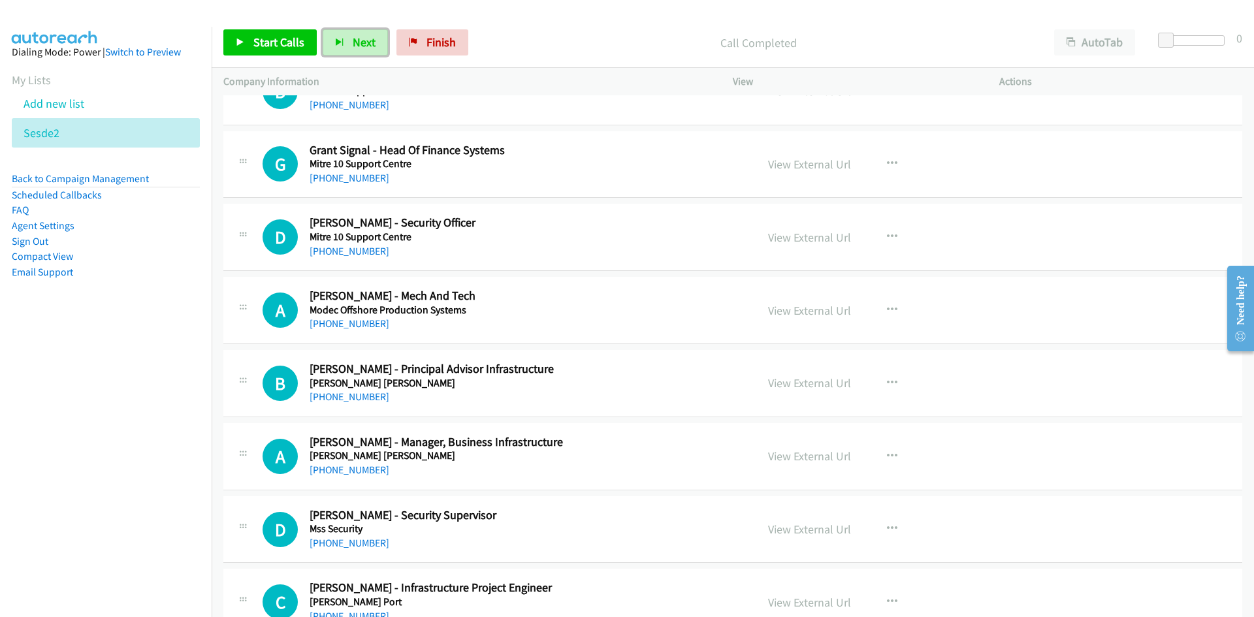
scroll to position [1502, 0]
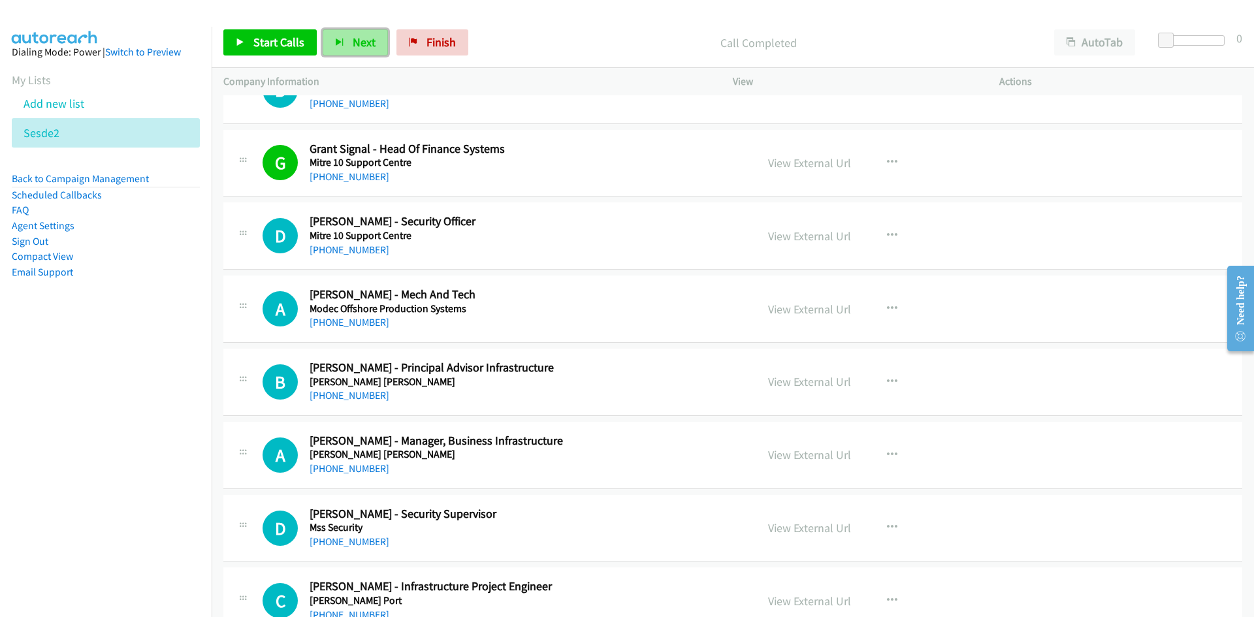
click at [367, 39] on span "Next" at bounding box center [364, 42] width 23 height 15
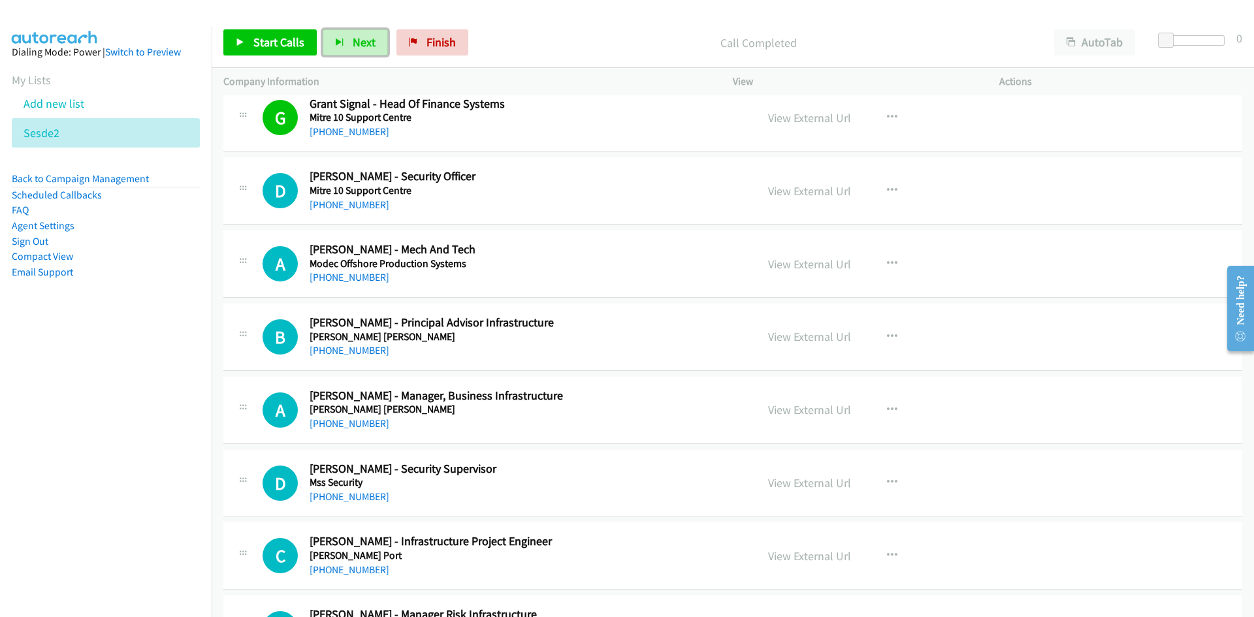
scroll to position [1568, 0]
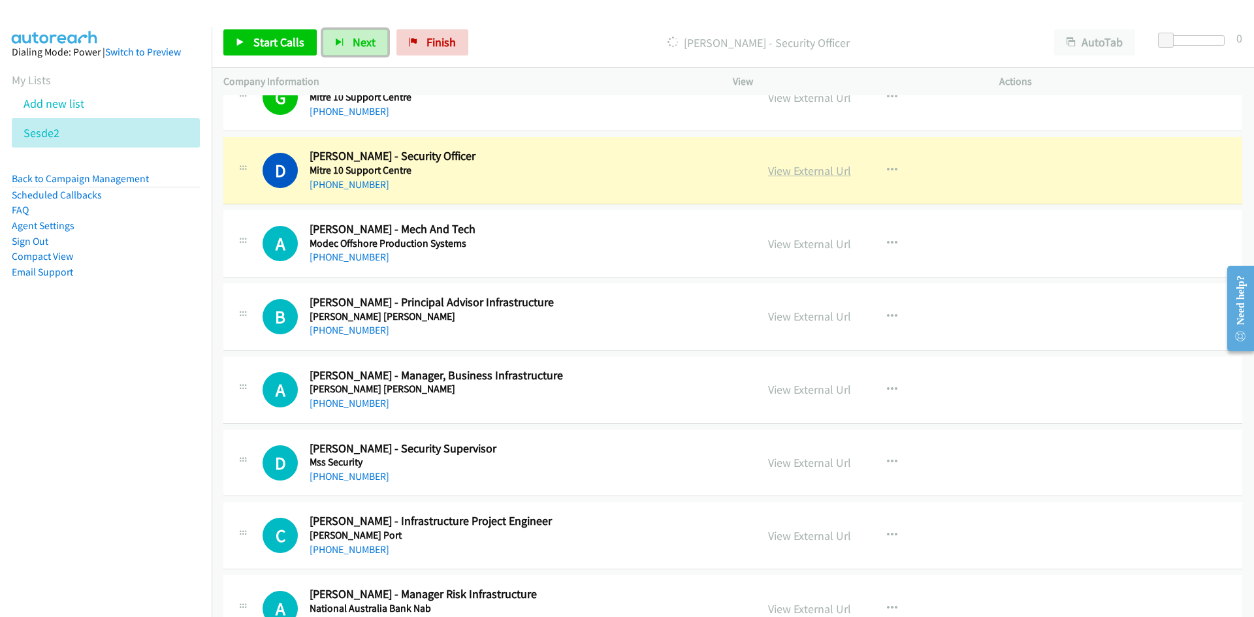
click at [803, 176] on link "View External Url" at bounding box center [809, 170] width 83 height 15
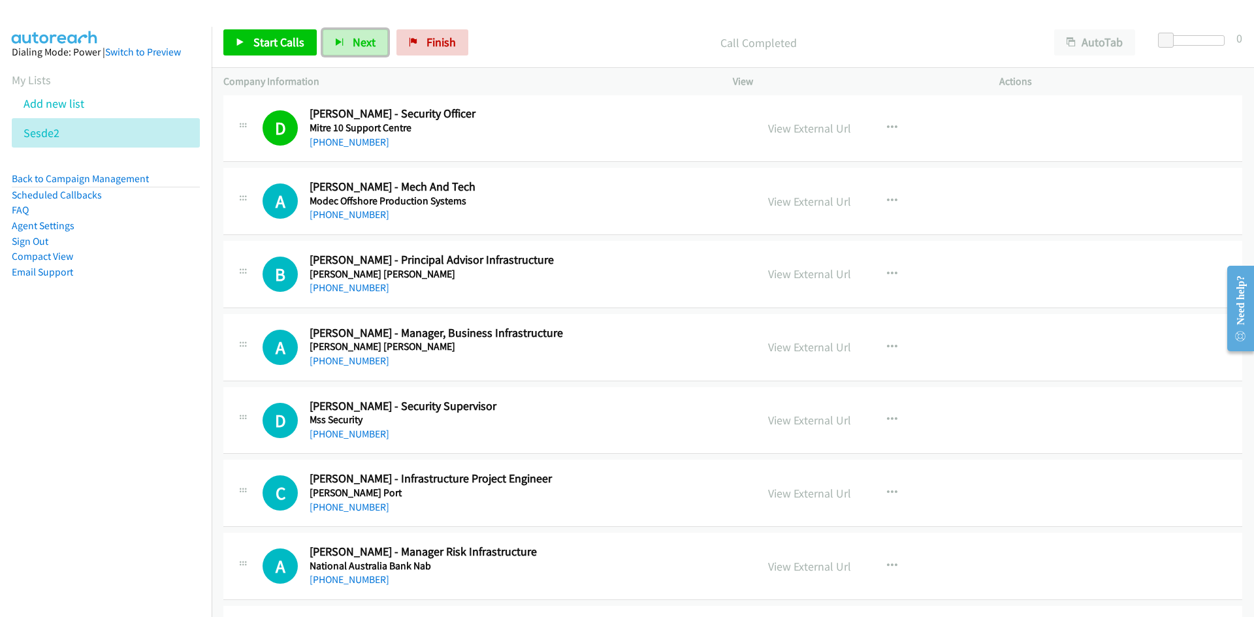
scroll to position [1633, 0]
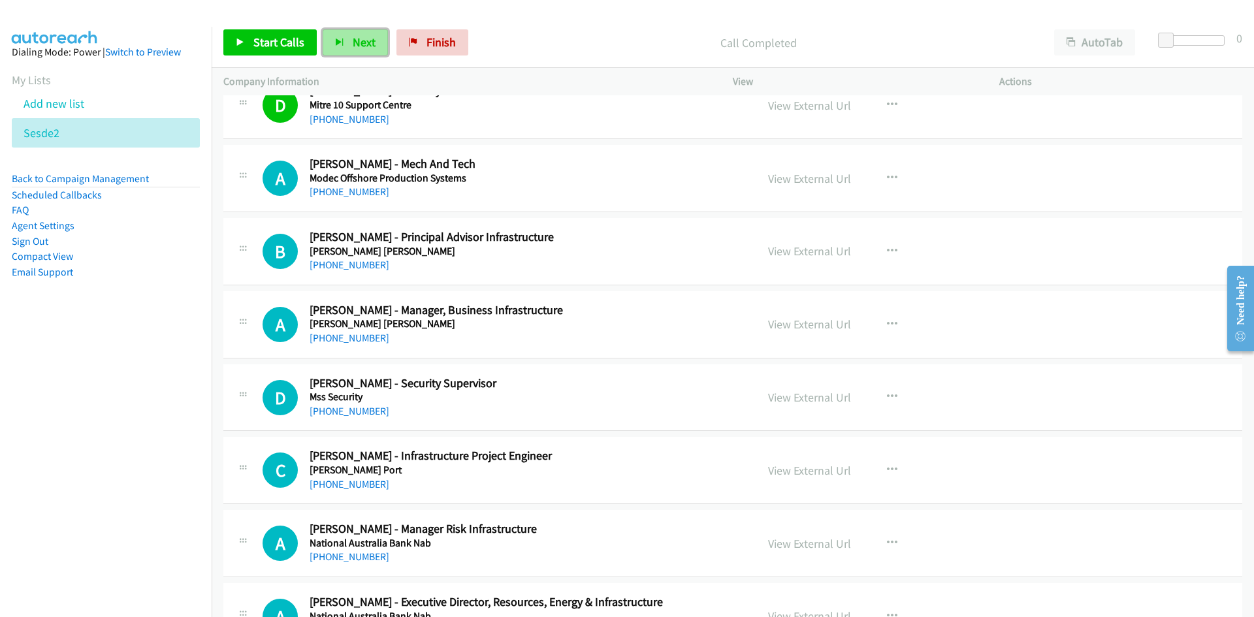
click at [367, 38] on span "Next" at bounding box center [364, 42] width 23 height 15
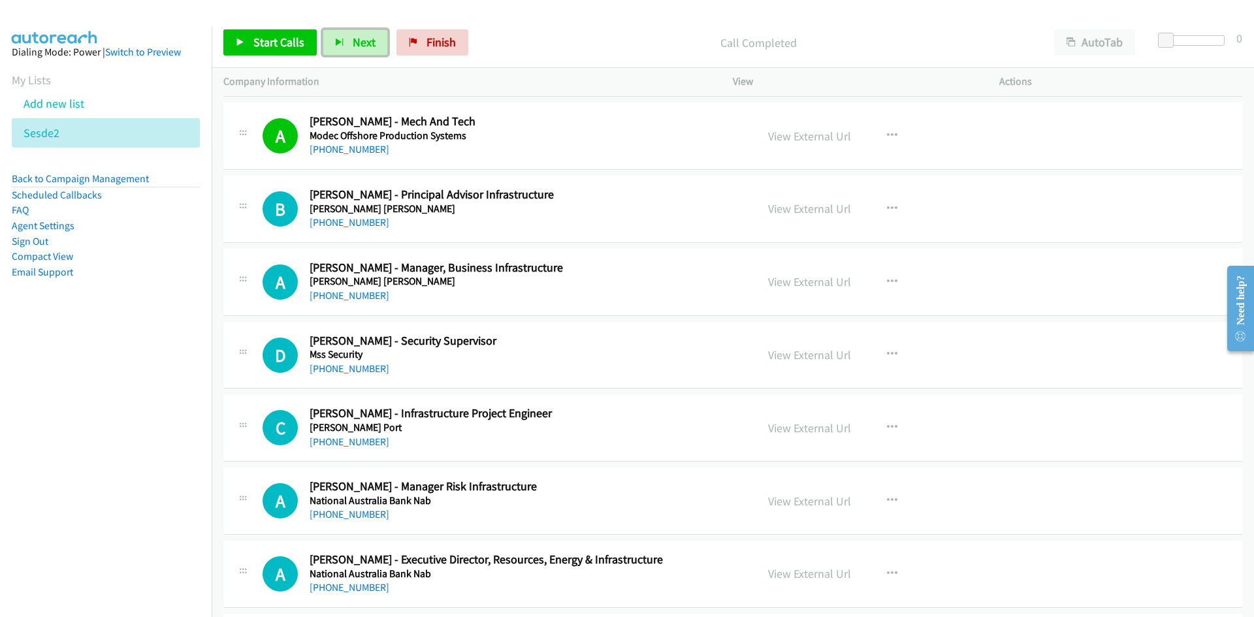
scroll to position [1698, 0]
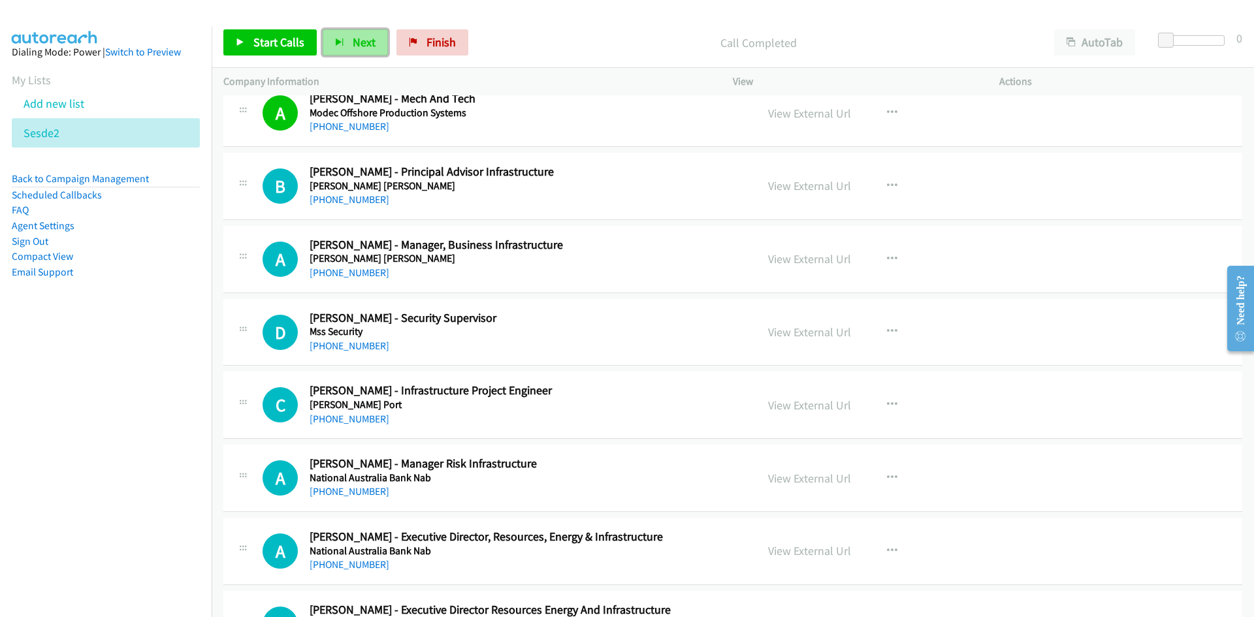
drag, startPoint x: 361, startPoint y: 54, endPoint x: 347, endPoint y: 38, distance: 20.8
click at [361, 54] on button "Next" at bounding box center [355, 42] width 65 height 26
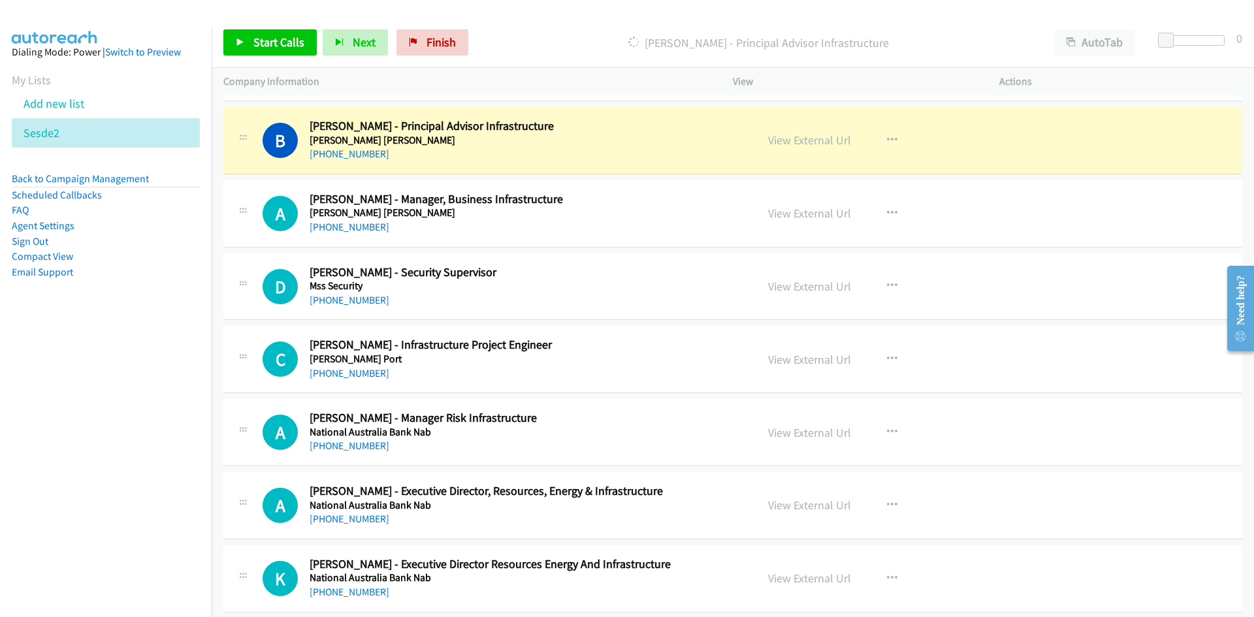
scroll to position [1764, 0]
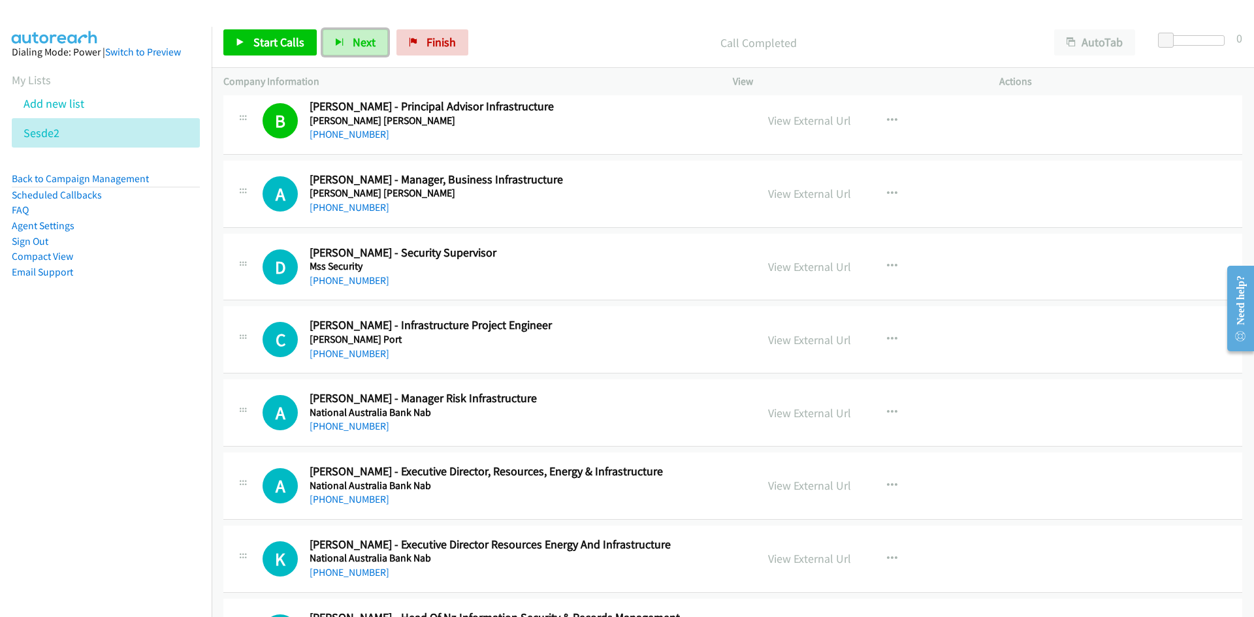
drag, startPoint x: 355, startPoint y: 39, endPoint x: 557, endPoint y: 167, distance: 239.0
click at [355, 39] on span "Next" at bounding box center [364, 42] width 23 height 15
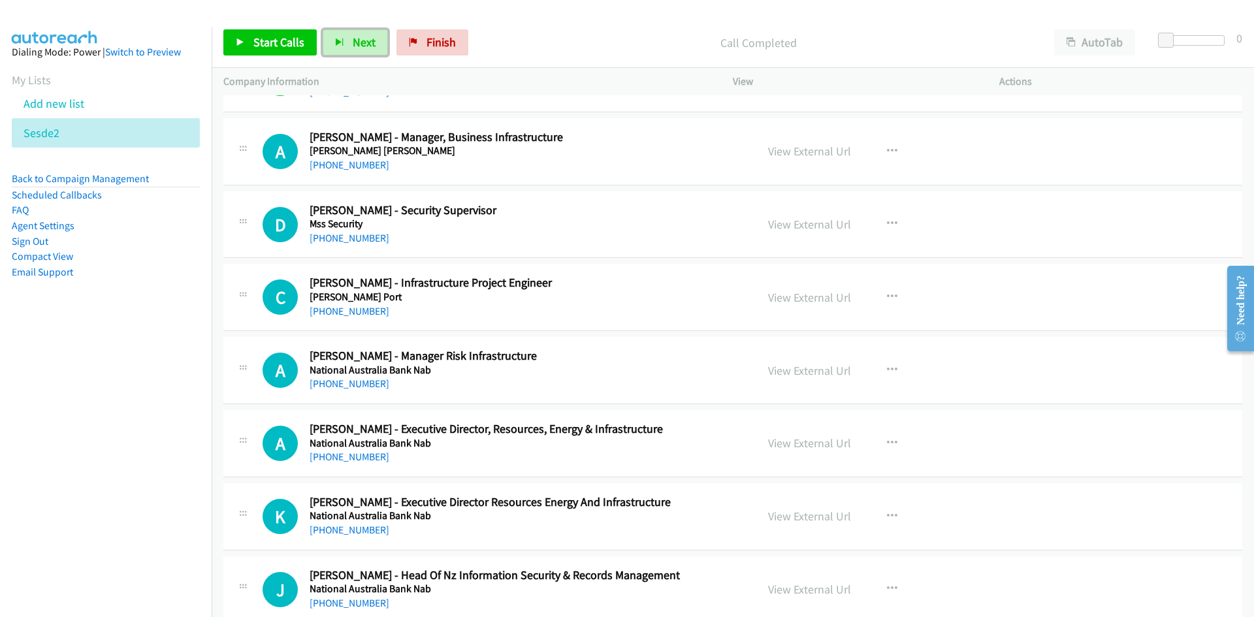
scroll to position [1829, 0]
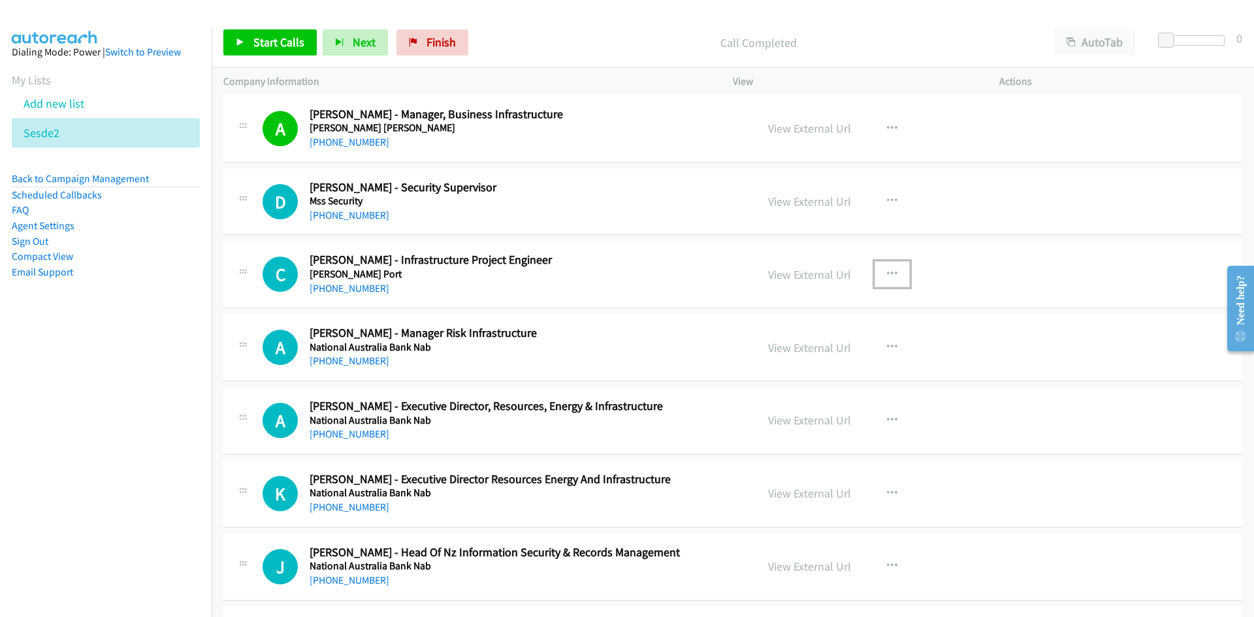
click at [887, 275] on icon "button" at bounding box center [892, 274] width 10 height 10
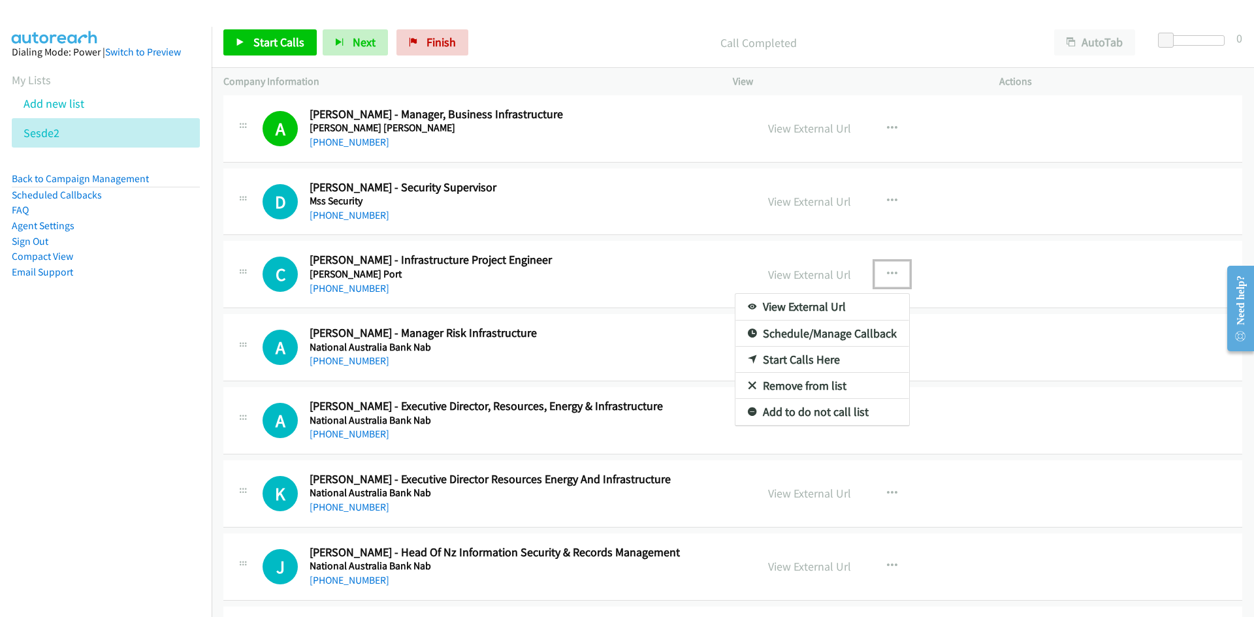
click at [787, 359] on link "Start Calls Here" at bounding box center [822, 360] width 174 height 26
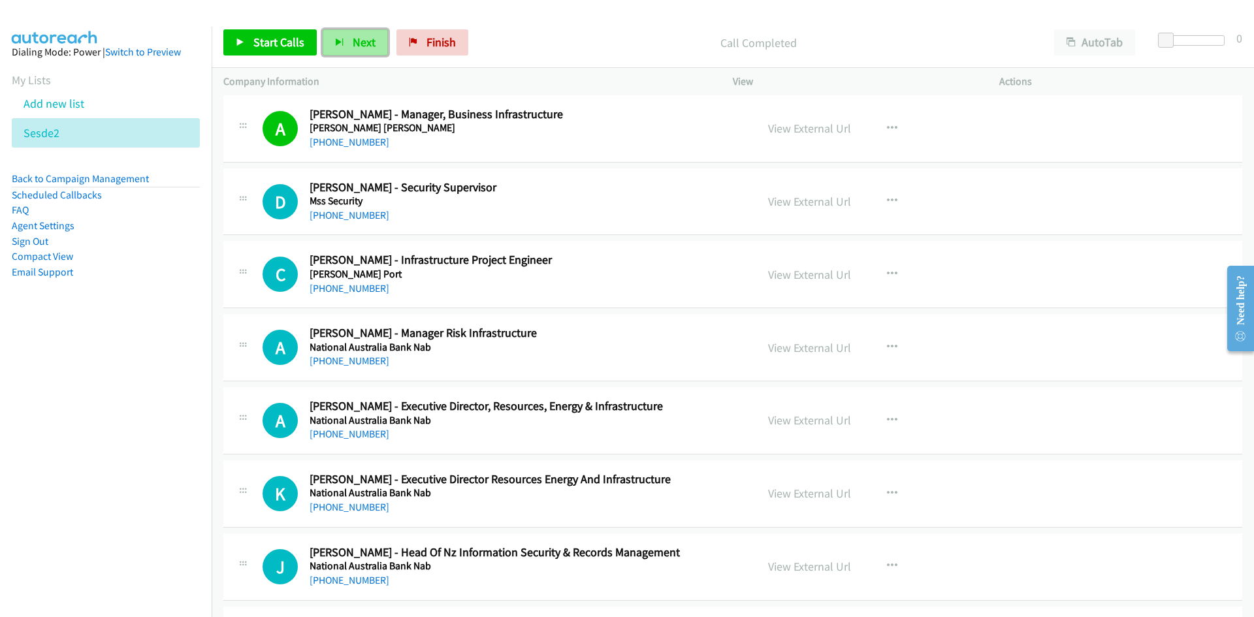
click at [353, 37] on span "Next" at bounding box center [364, 42] width 23 height 15
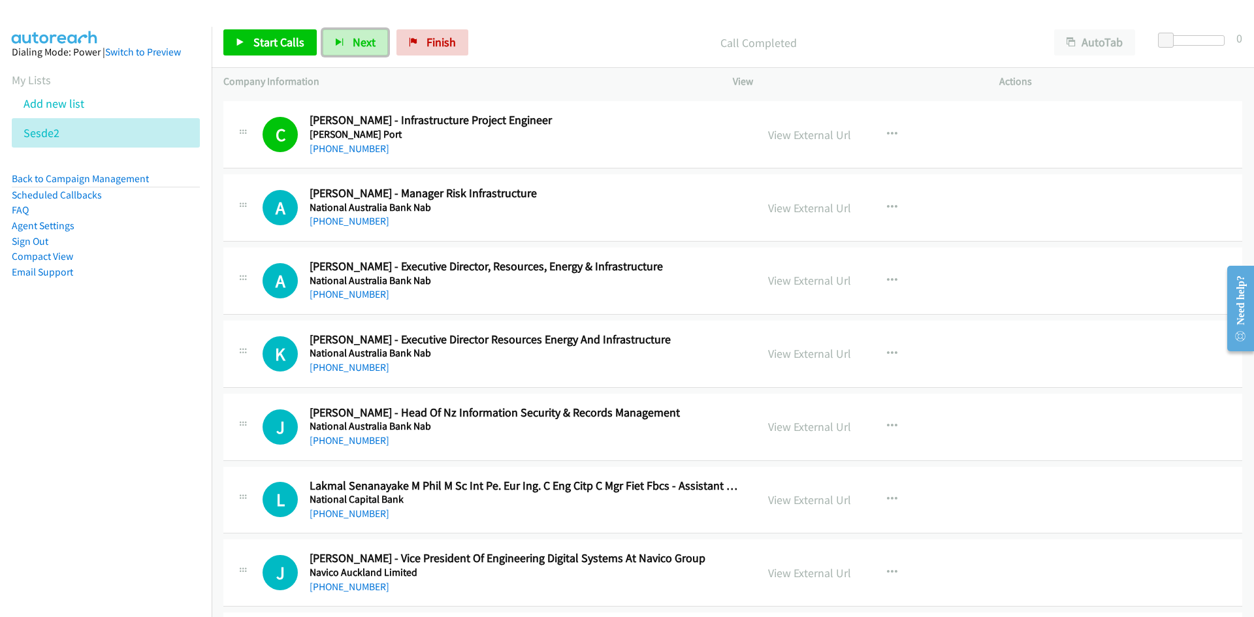
scroll to position [2001, 0]
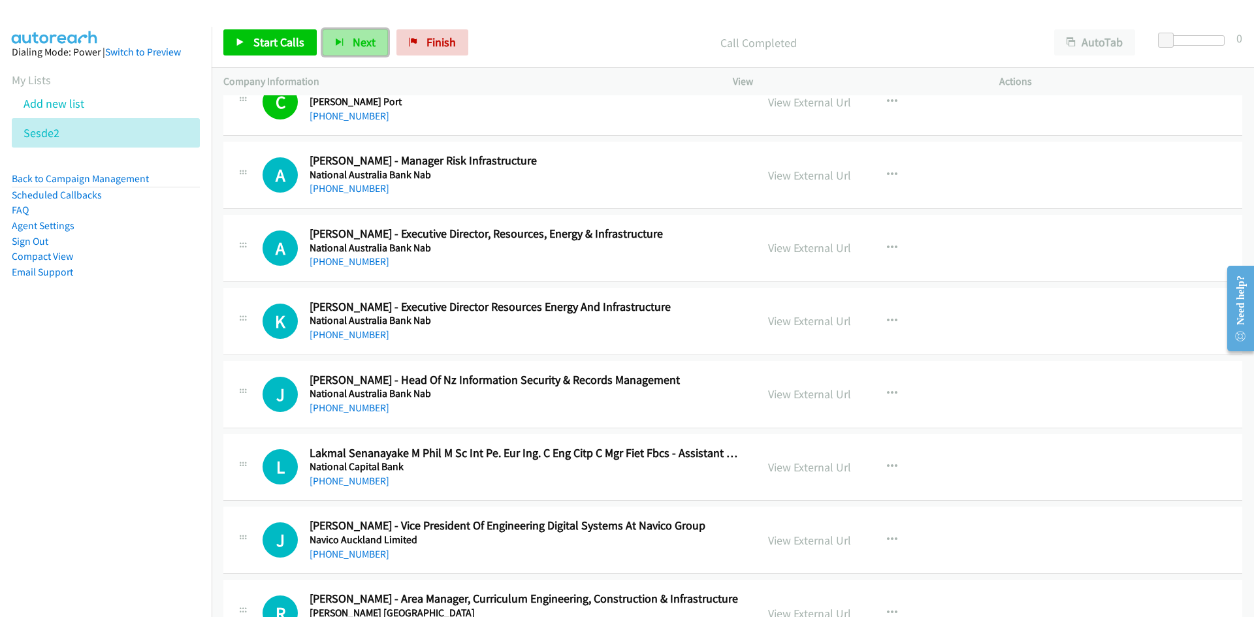
click at [346, 32] on button "Next" at bounding box center [355, 42] width 65 height 26
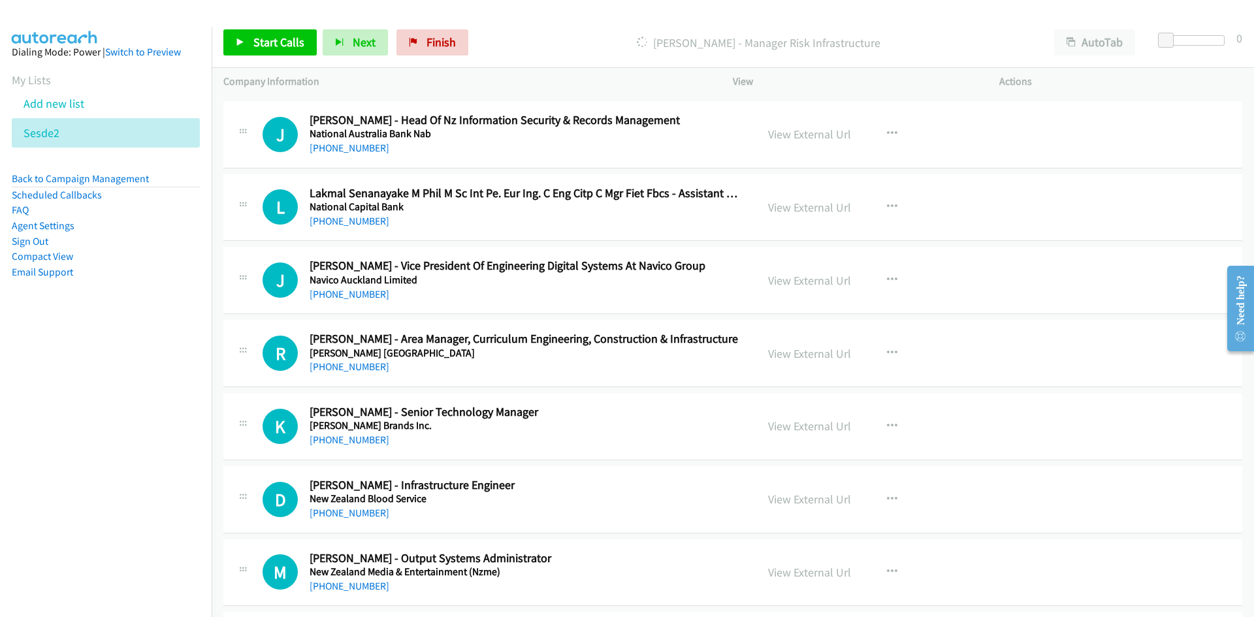
scroll to position [2263, 0]
click at [887, 137] on icon "button" at bounding box center [892, 132] width 10 height 10
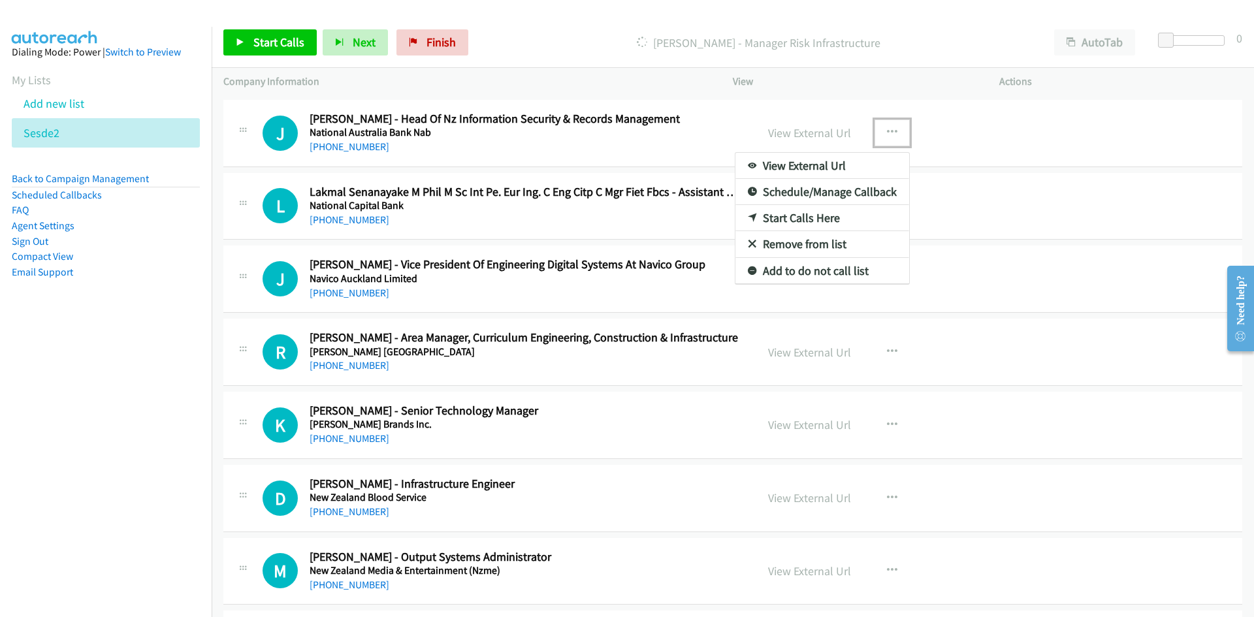
click at [796, 219] on link "Start Calls Here" at bounding box center [822, 218] width 174 height 26
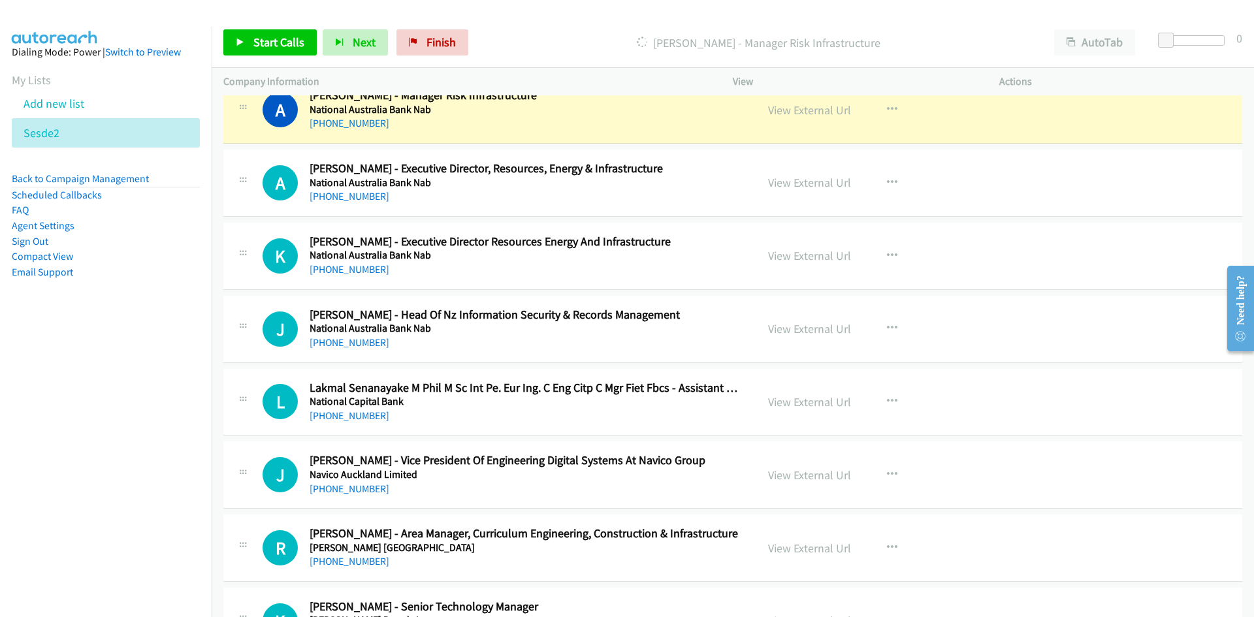
scroll to position [2001, 0]
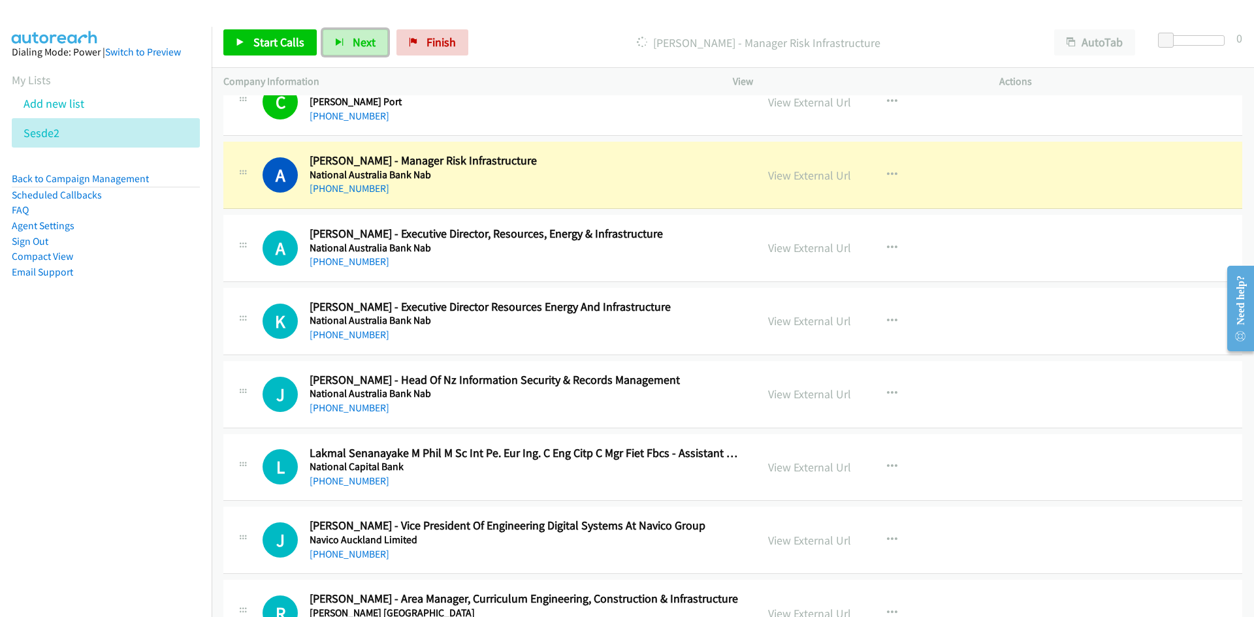
drag, startPoint x: 361, startPoint y: 44, endPoint x: 612, endPoint y: 231, distance: 312.7
click at [361, 44] on span "Next" at bounding box center [364, 42] width 23 height 15
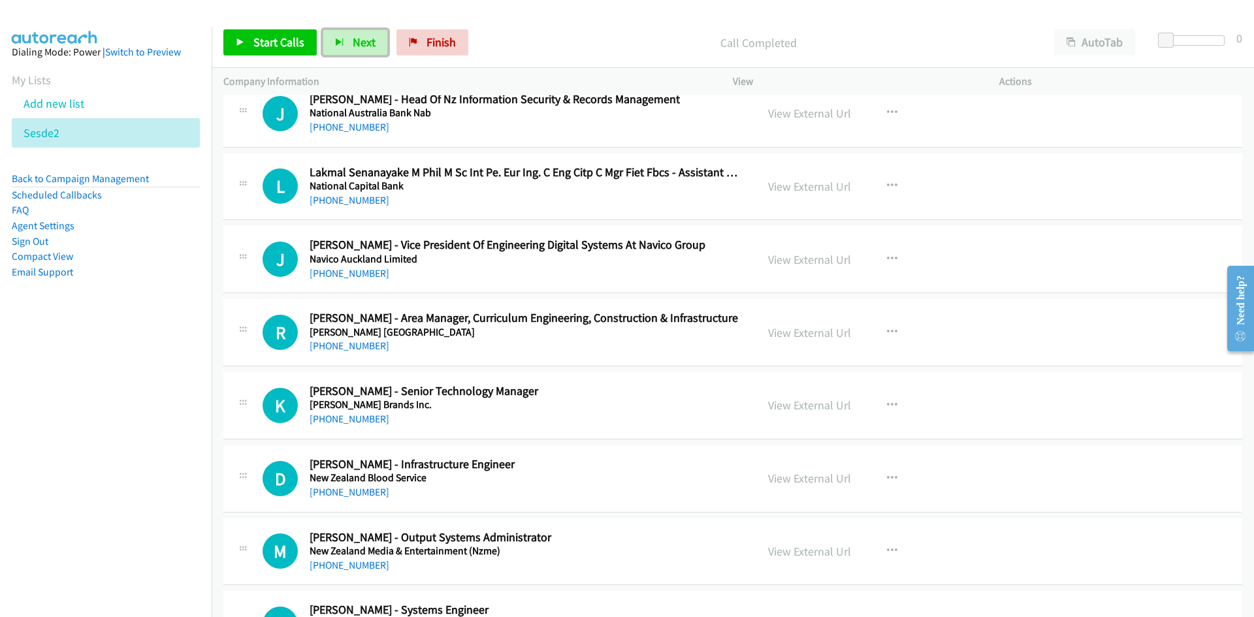
scroll to position [2263, 0]
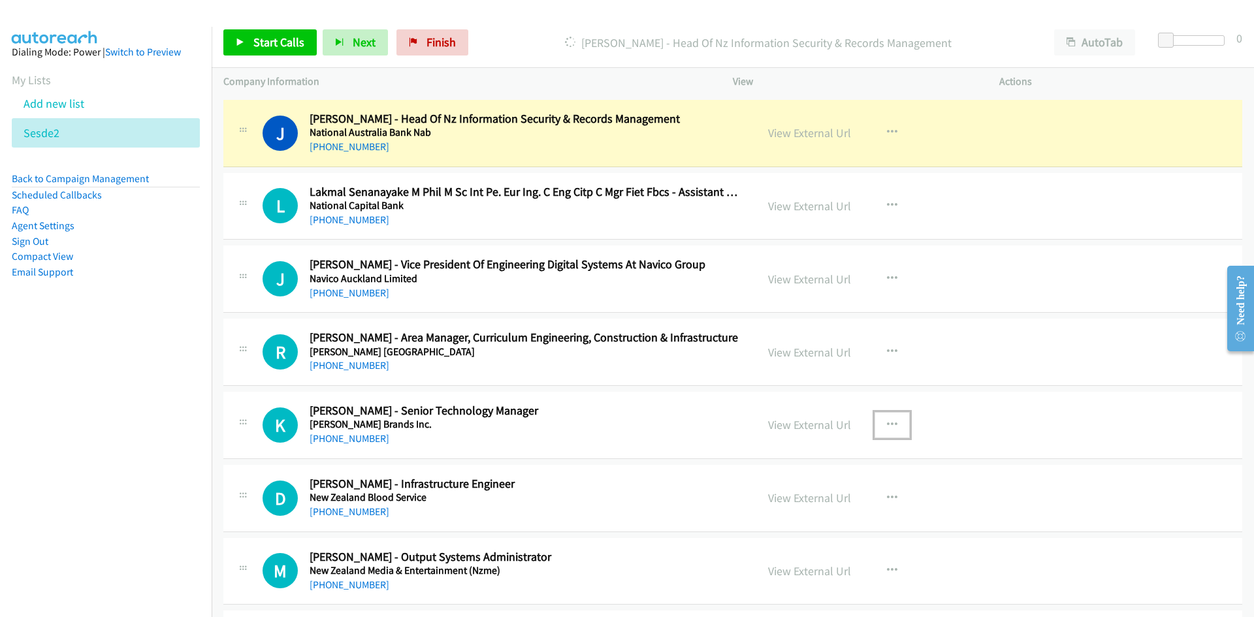
click at [887, 423] on icon "button" at bounding box center [892, 425] width 10 height 10
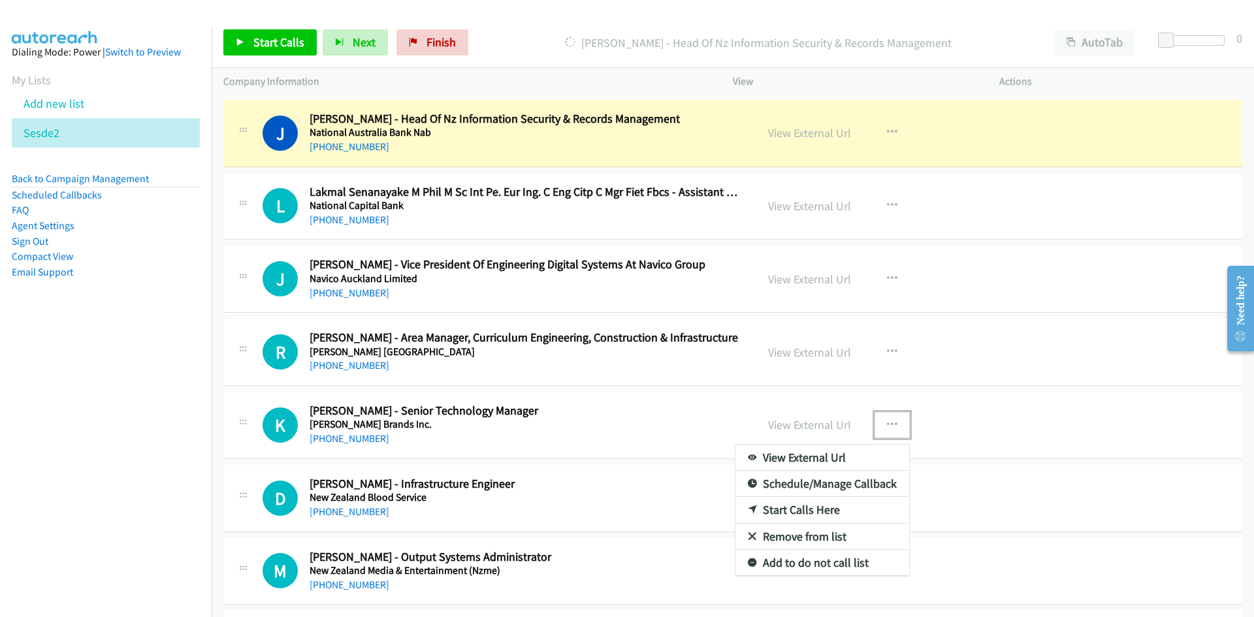
click at [795, 506] on link "Start Calls Here" at bounding box center [822, 510] width 174 height 26
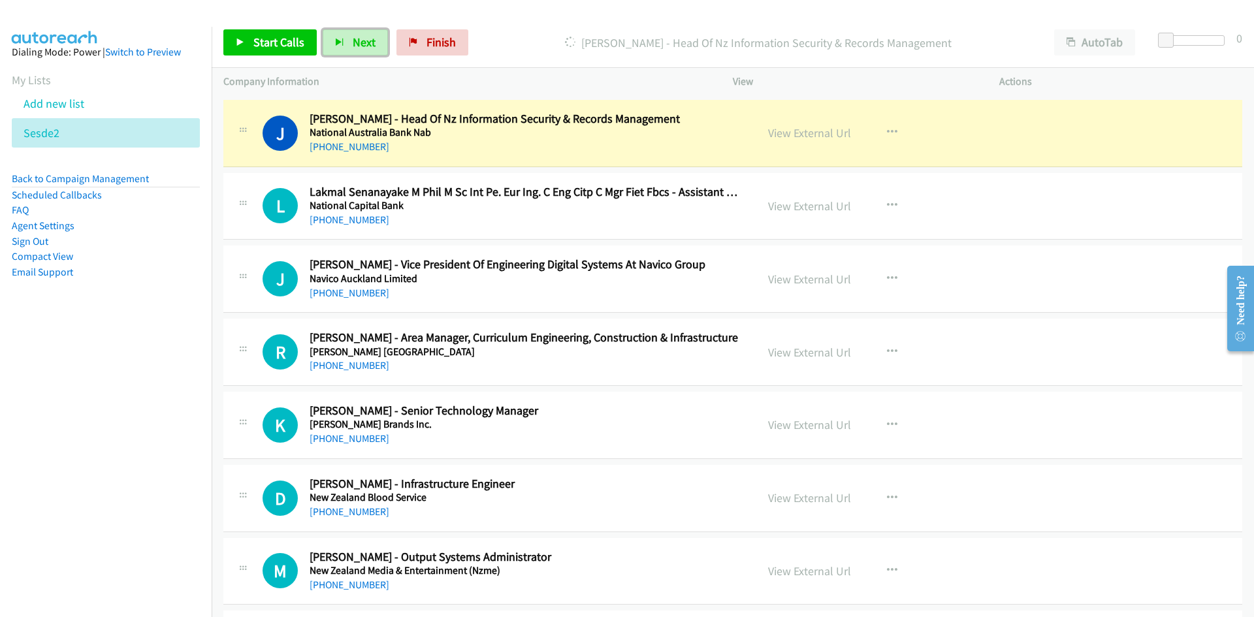
click at [363, 37] on span "Next" at bounding box center [364, 42] width 23 height 15
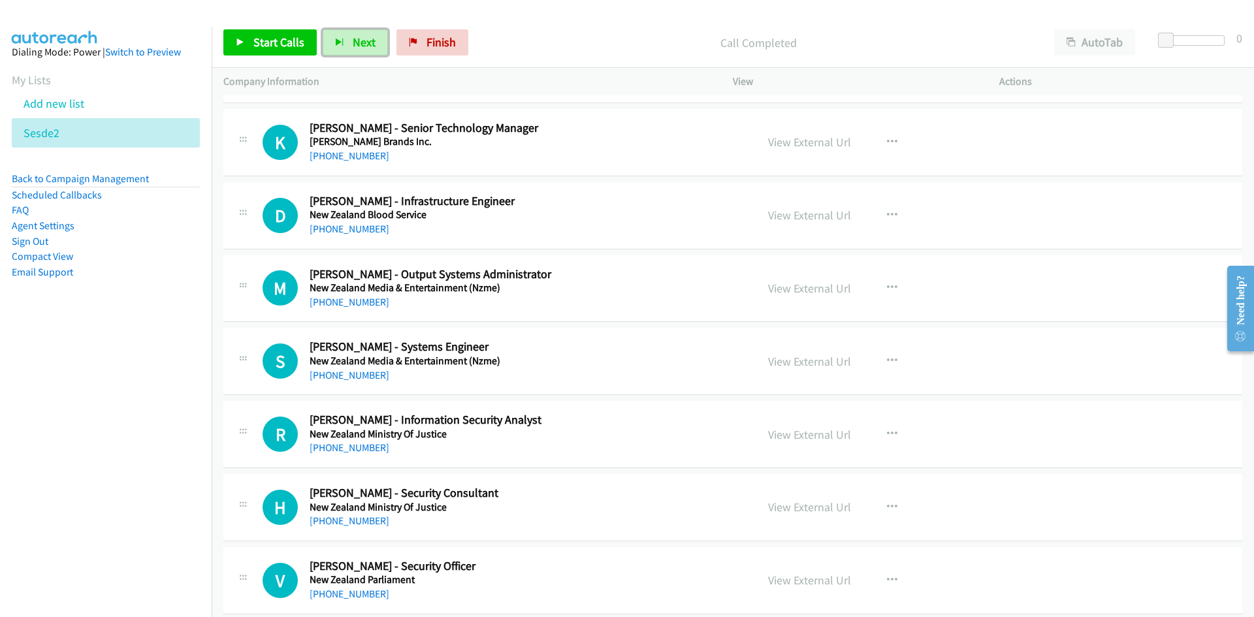
scroll to position [2524, 0]
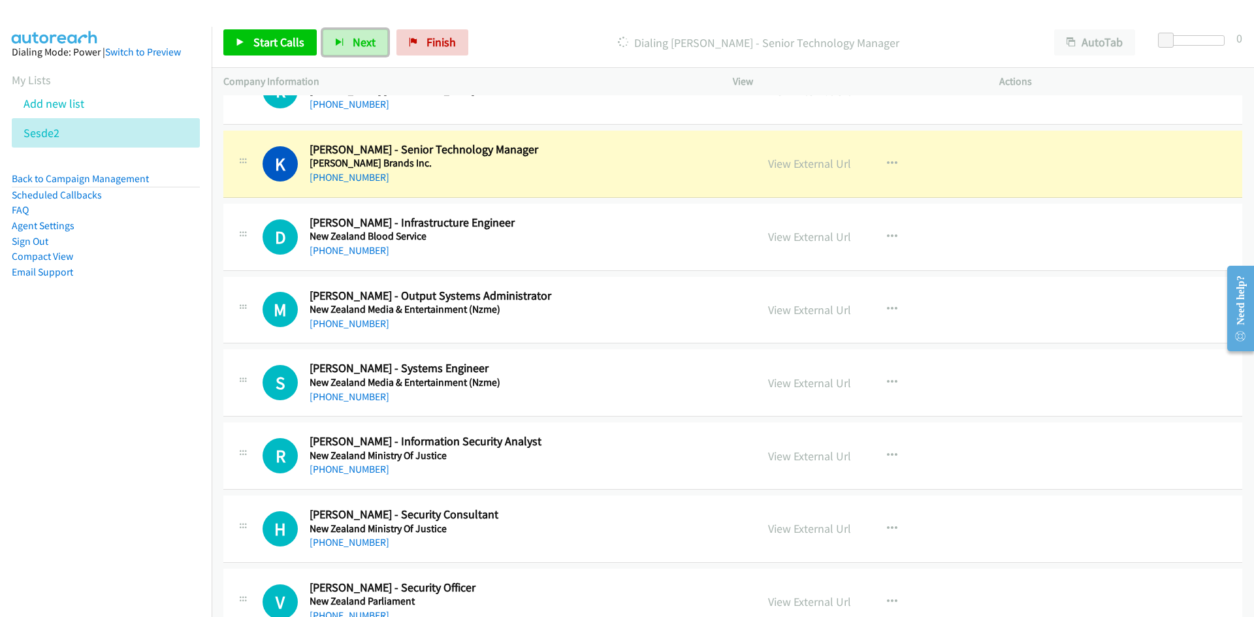
drag, startPoint x: 353, startPoint y: 40, endPoint x: 537, endPoint y: 265, distance: 290.1
click at [353, 40] on span "Next" at bounding box center [364, 42] width 23 height 15
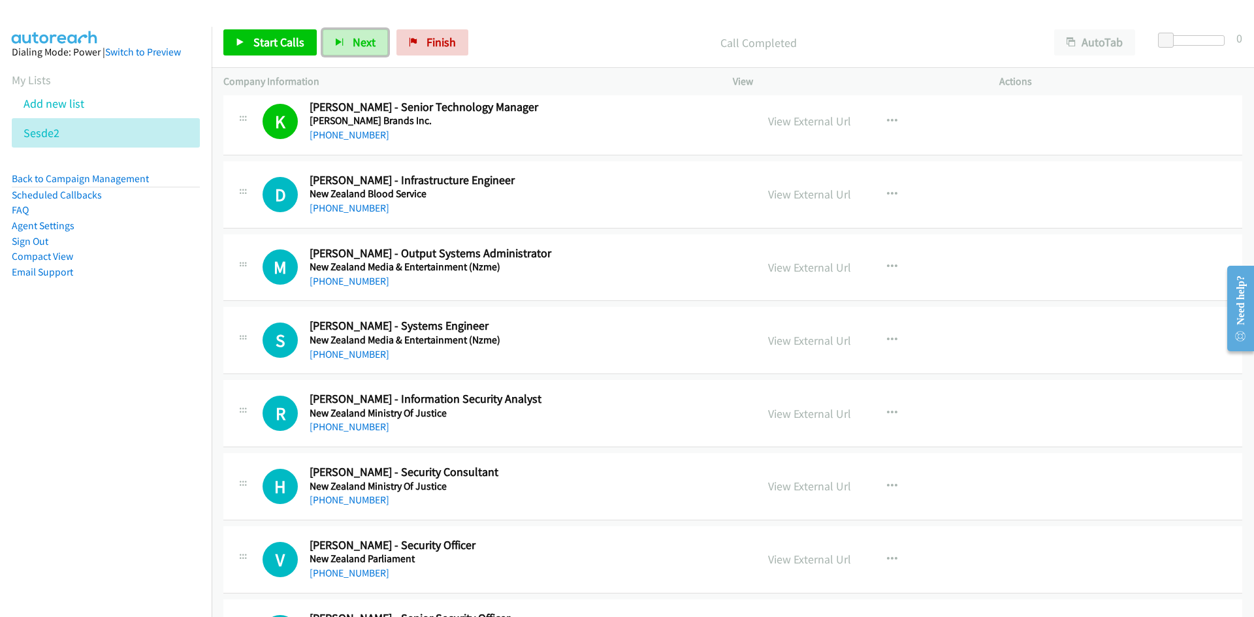
scroll to position [2589, 0]
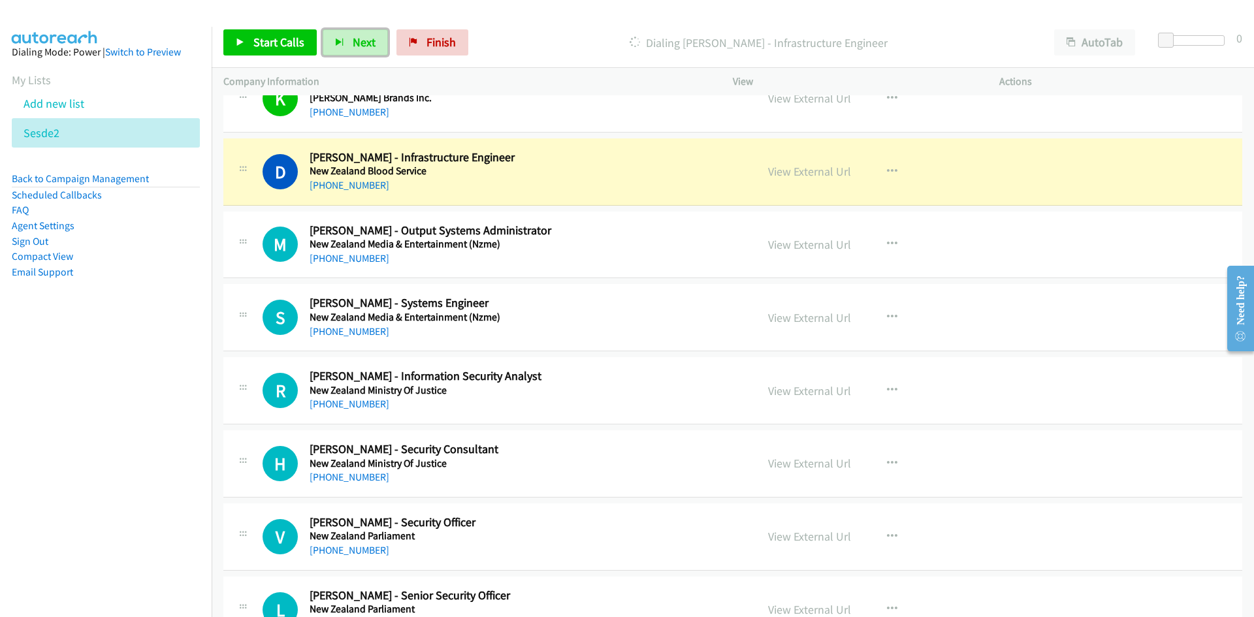
drag, startPoint x: 832, startPoint y: 170, endPoint x: 832, endPoint y: 184, distance: 14.4
click at [832, 170] on link "View External Url" at bounding box center [809, 171] width 83 height 15
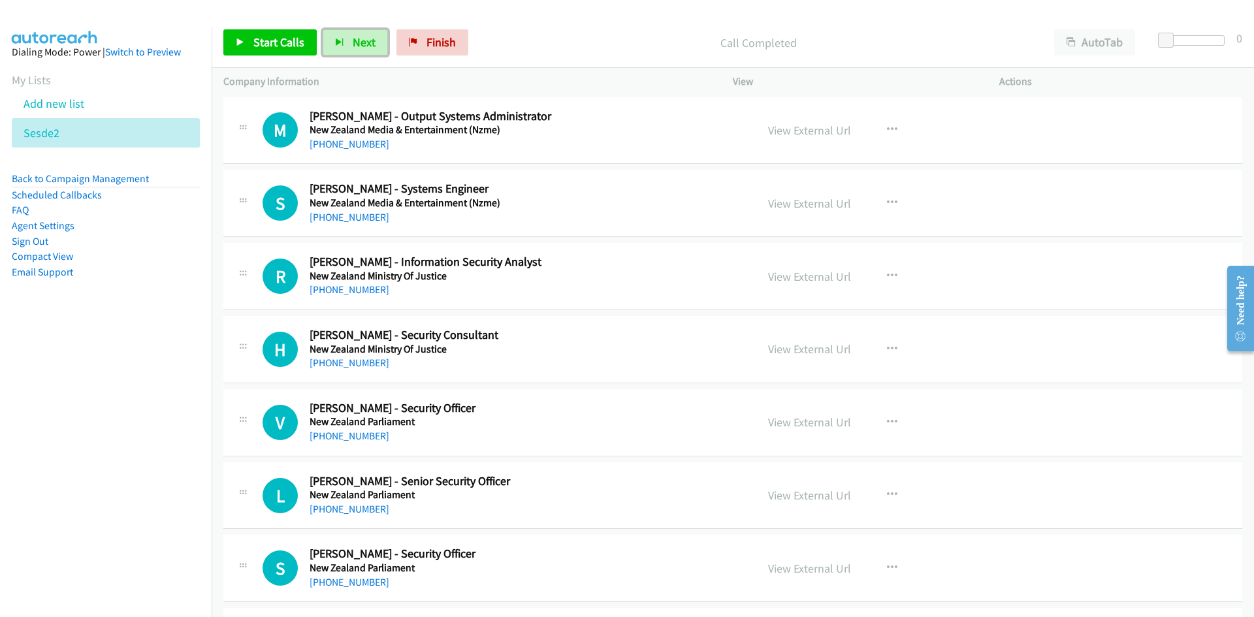
scroll to position [2654, 0]
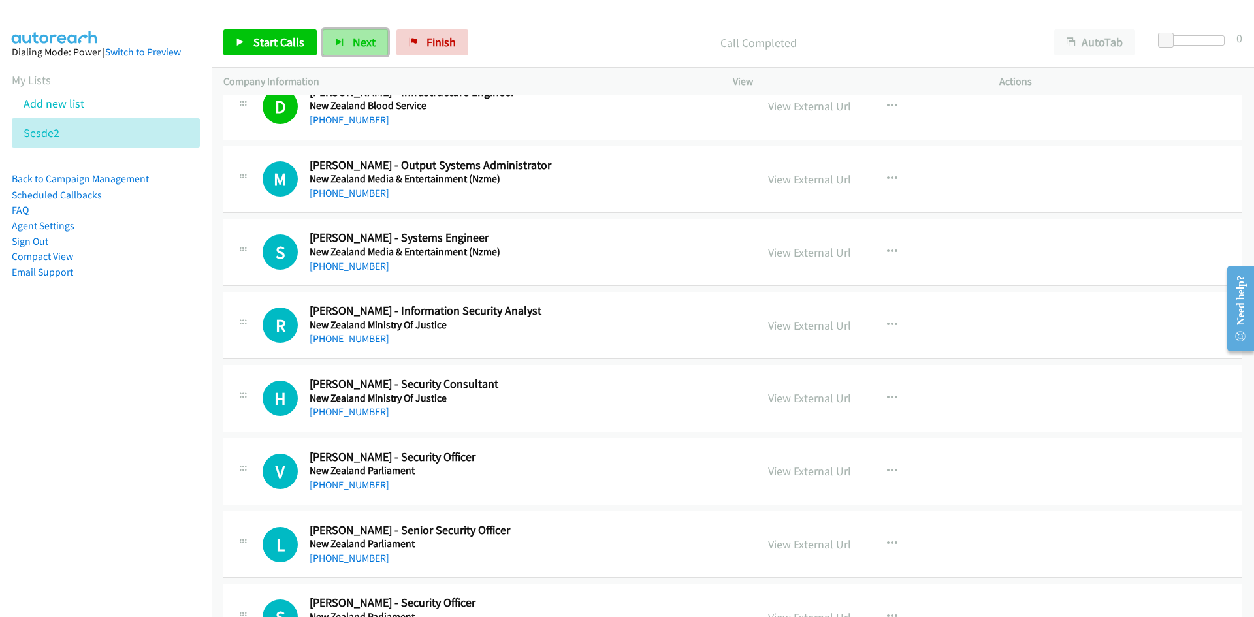
click at [361, 42] on span "Next" at bounding box center [364, 42] width 23 height 15
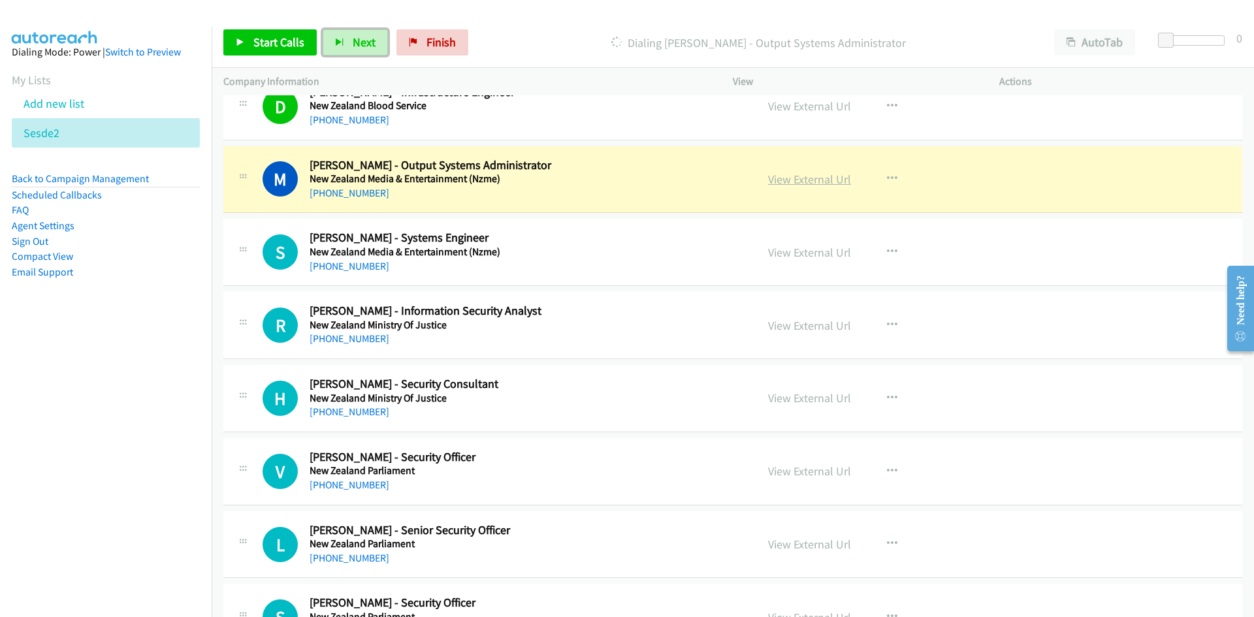
click at [805, 181] on link "View External Url" at bounding box center [809, 179] width 83 height 15
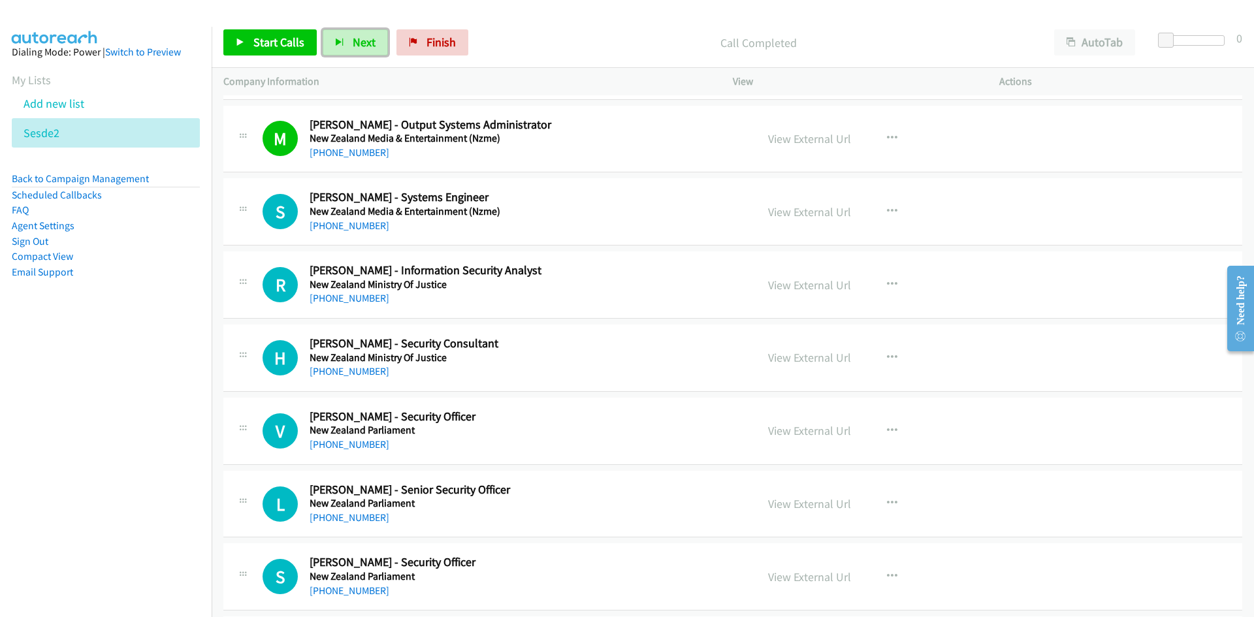
scroll to position [2785, 0]
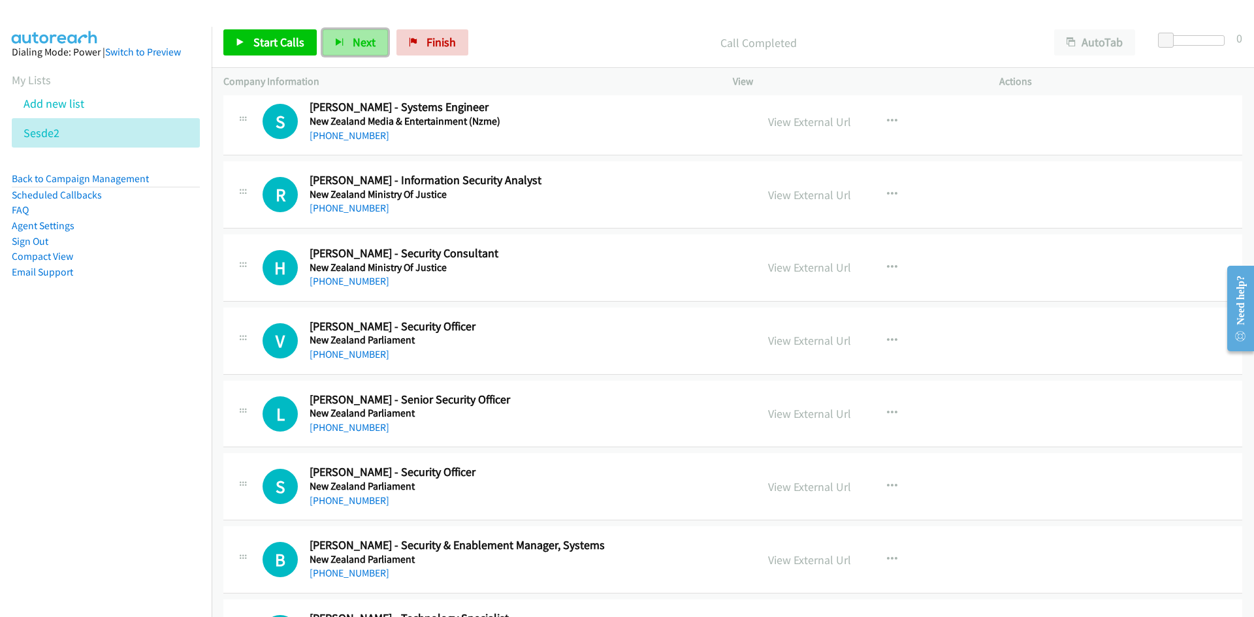
click at [361, 32] on button "Next" at bounding box center [355, 42] width 65 height 26
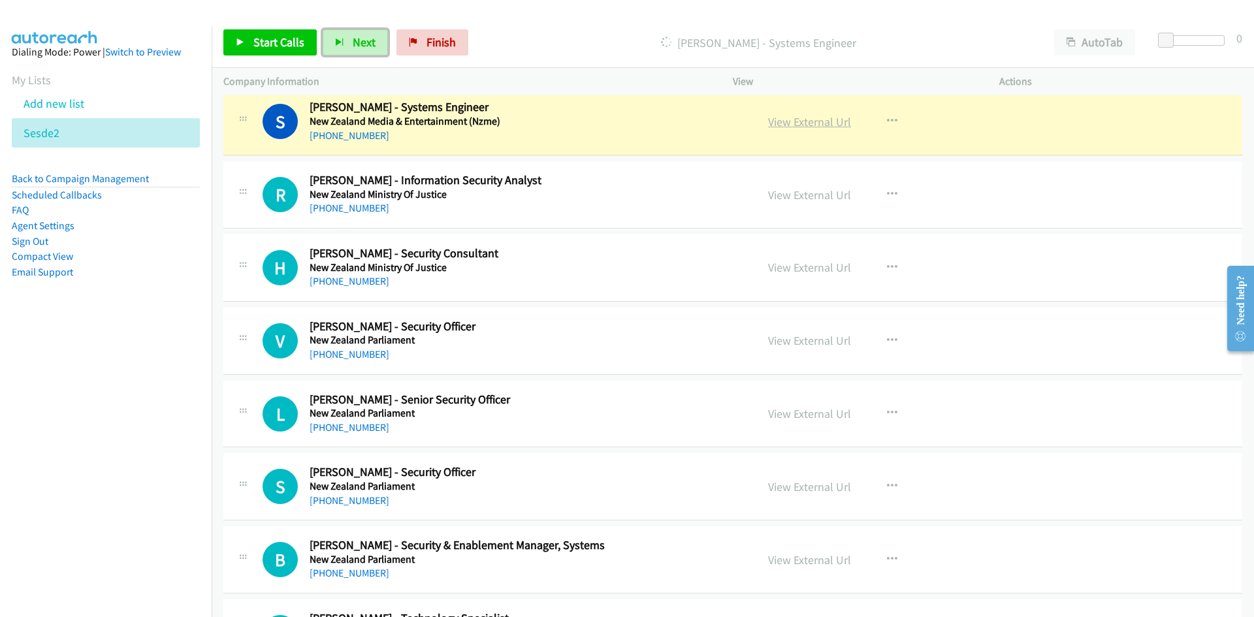
click at [794, 123] on link "View External Url" at bounding box center [809, 121] width 83 height 15
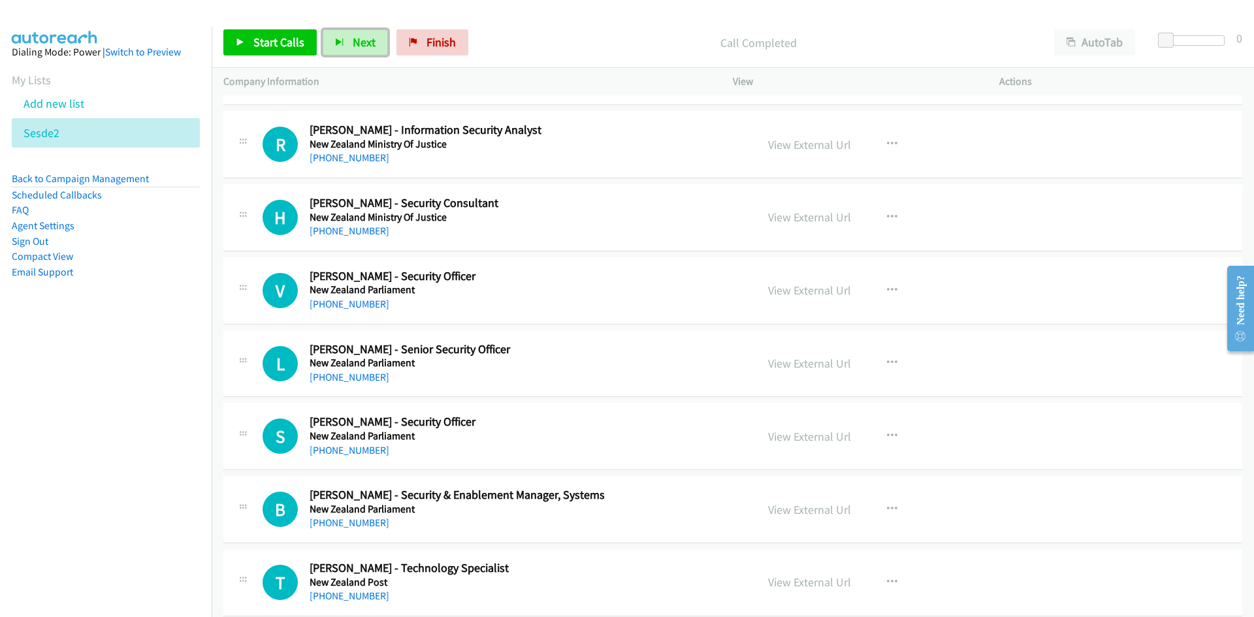
scroll to position [2850, 0]
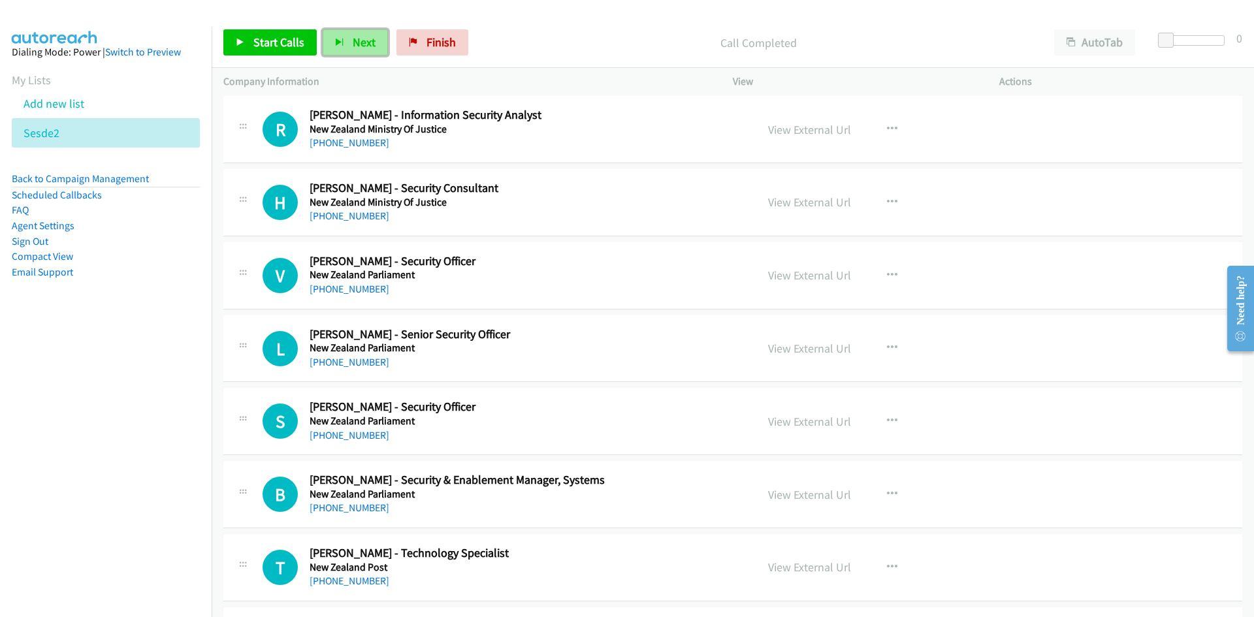
click at [368, 35] on span "Next" at bounding box center [364, 42] width 23 height 15
click at [345, 36] on button "Next" at bounding box center [355, 42] width 65 height 26
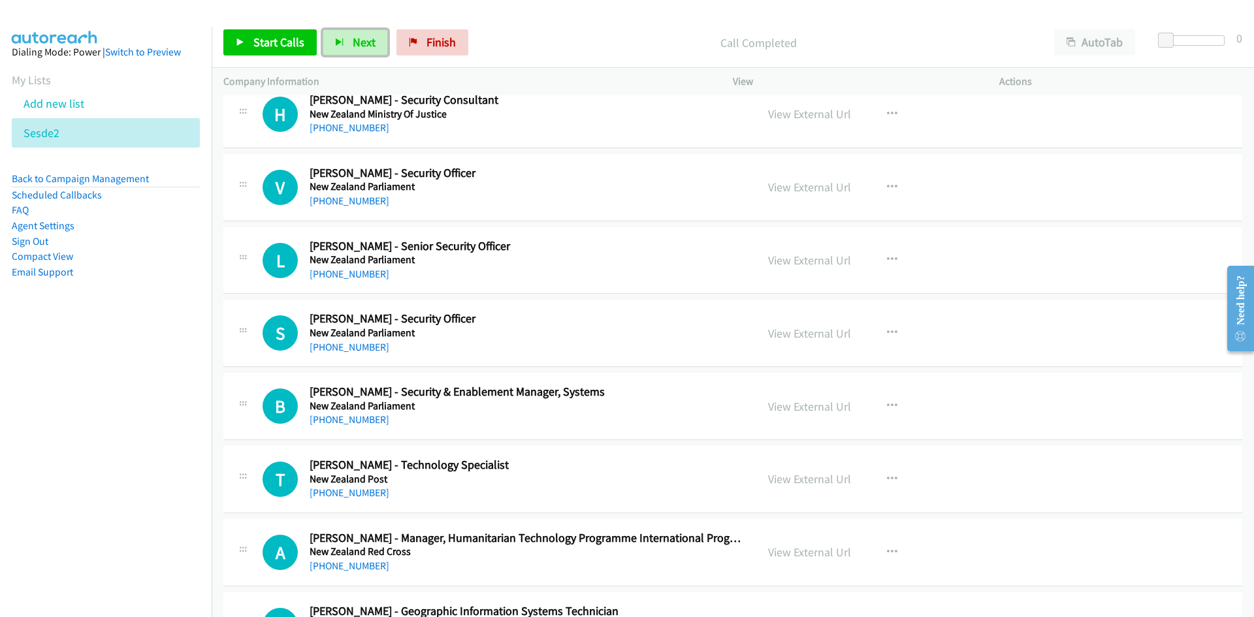
scroll to position [2916, 0]
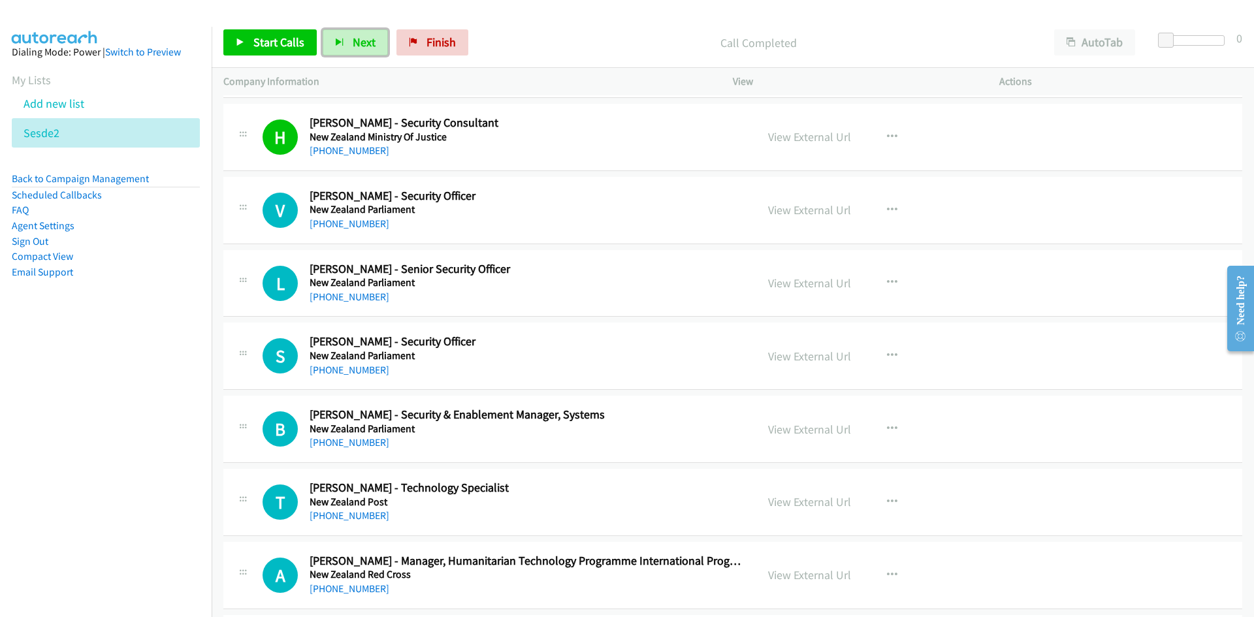
drag, startPoint x: 361, startPoint y: 42, endPoint x: 321, endPoint y: 10, distance: 51.1
click at [361, 42] on span "Next" at bounding box center [364, 42] width 23 height 15
